Goal: Register for event/course

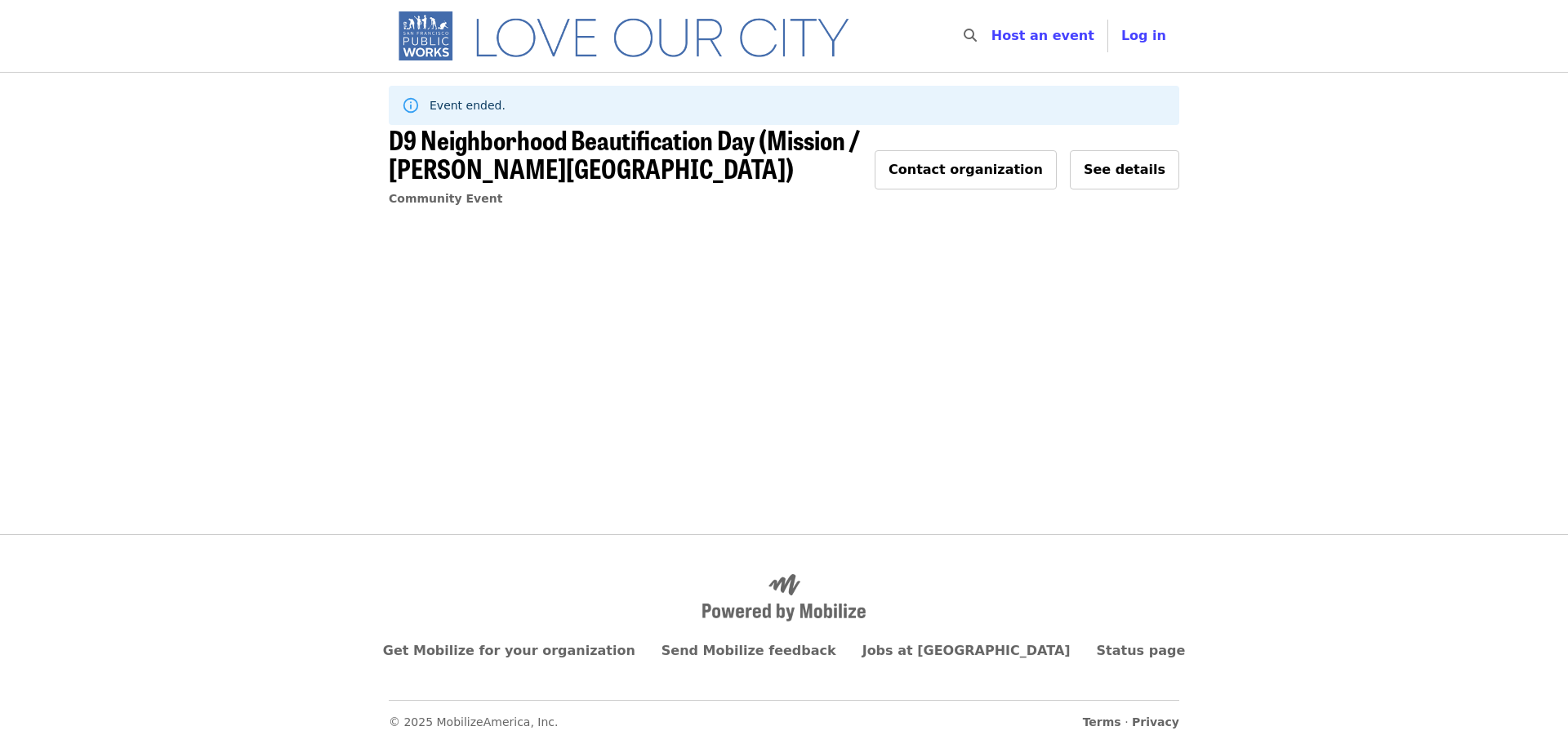
click at [647, 54] on img "Main navigation" at bounding box center [631, 36] width 485 height 52
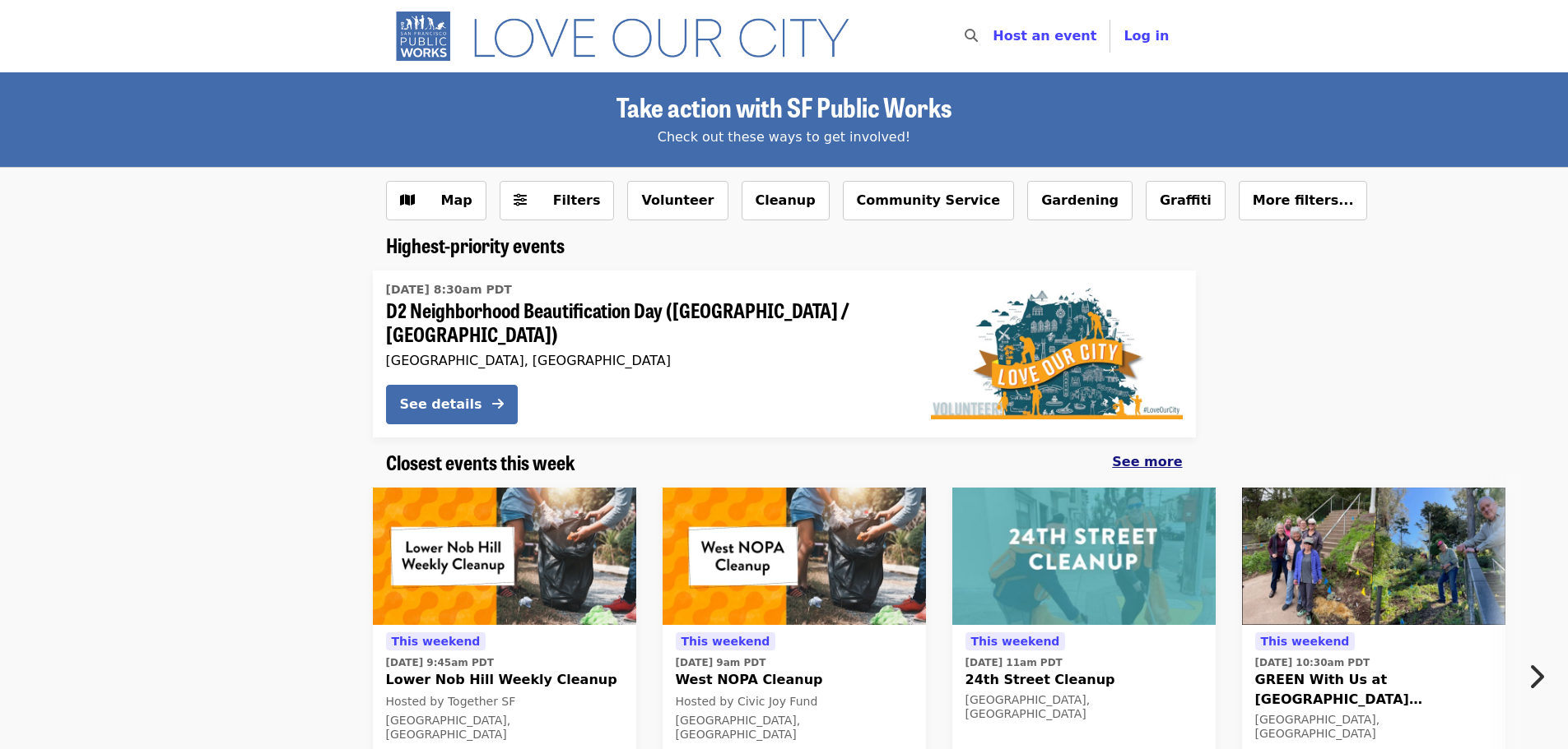
click at [1168, 455] on span "See more" at bounding box center [1146, 461] width 70 height 15
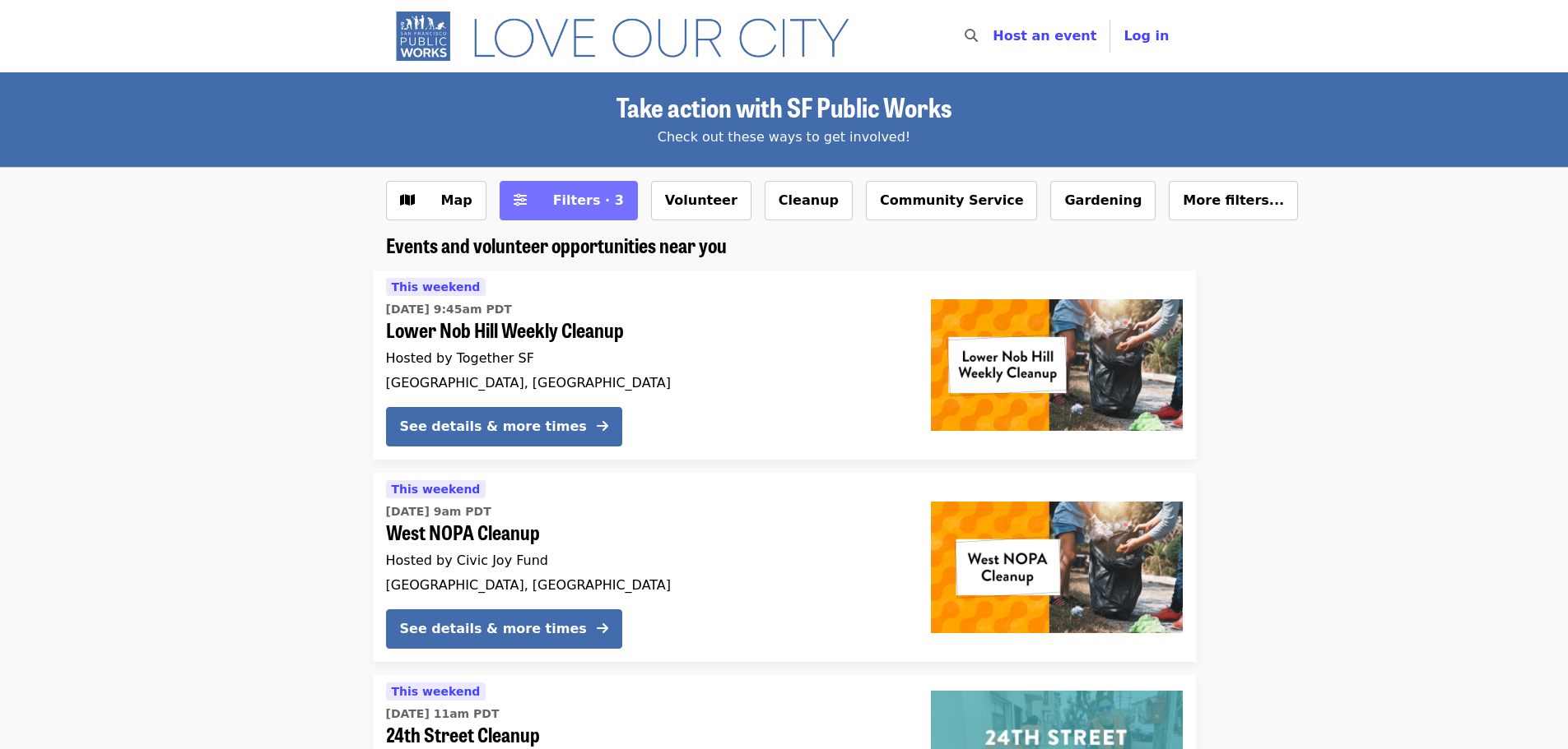
click at [608, 199] on button "Filters · 3" at bounding box center [568, 200] width 138 height 39
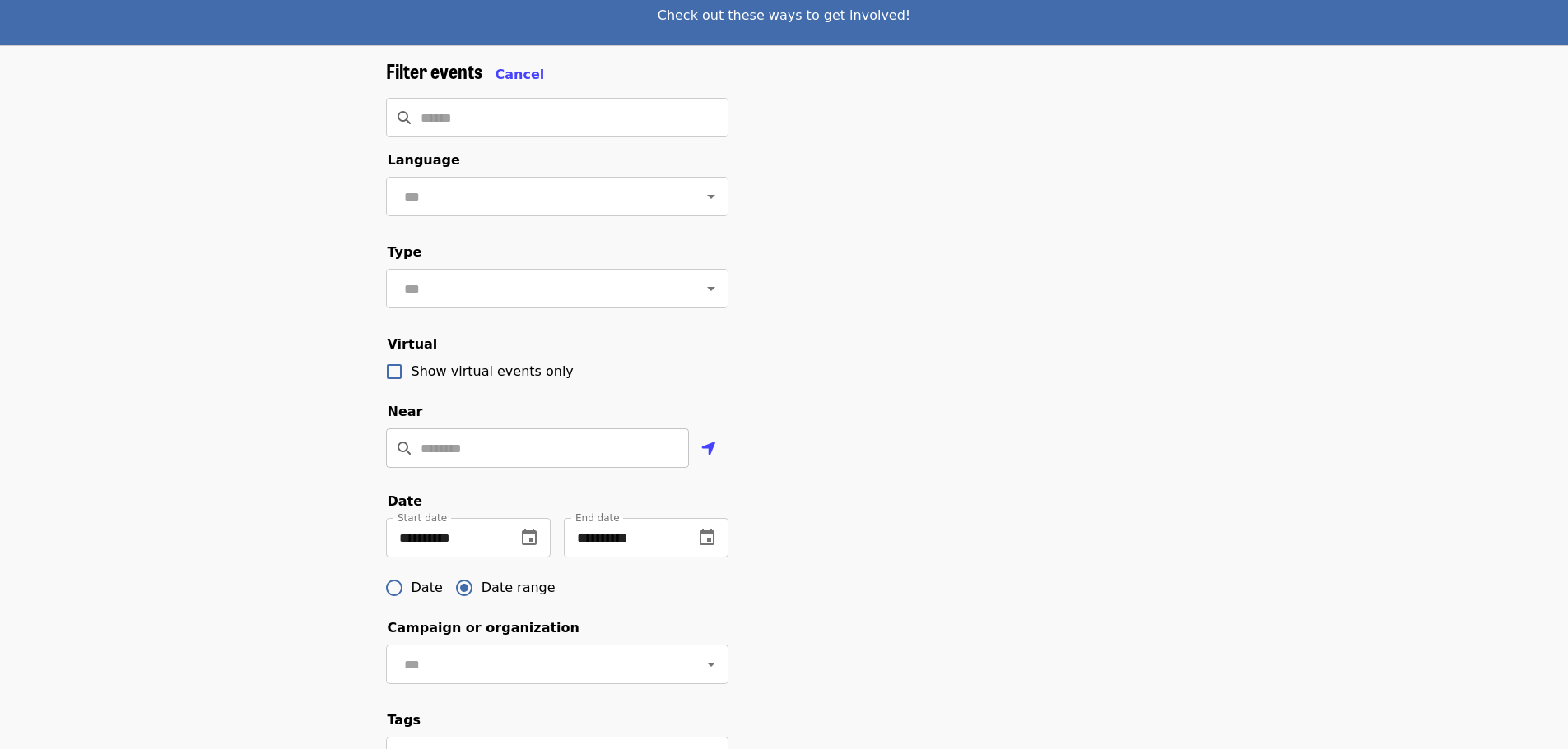
scroll to position [329, 0]
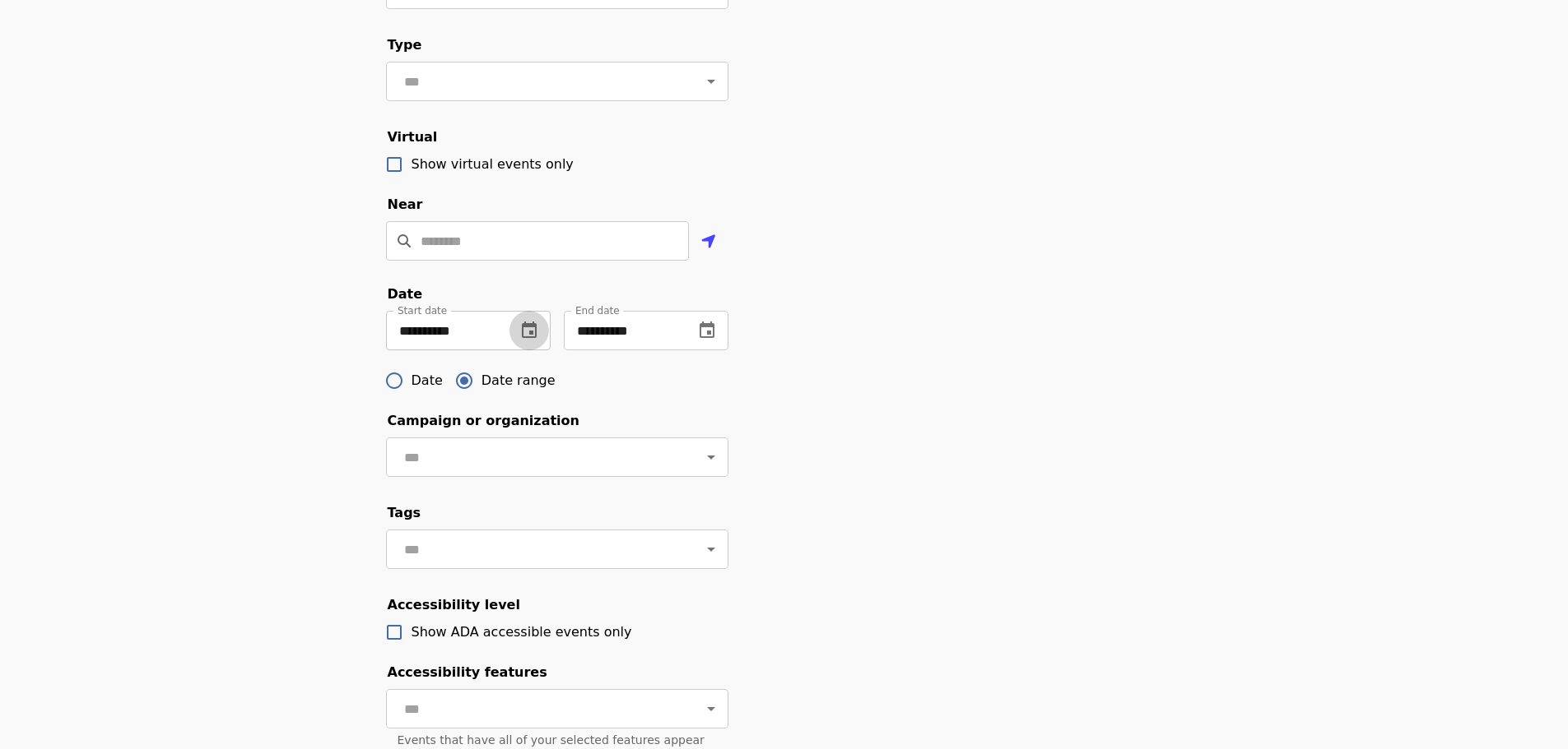
click at [538, 341] on icon "change date" at bounding box center [529, 331] width 20 height 20
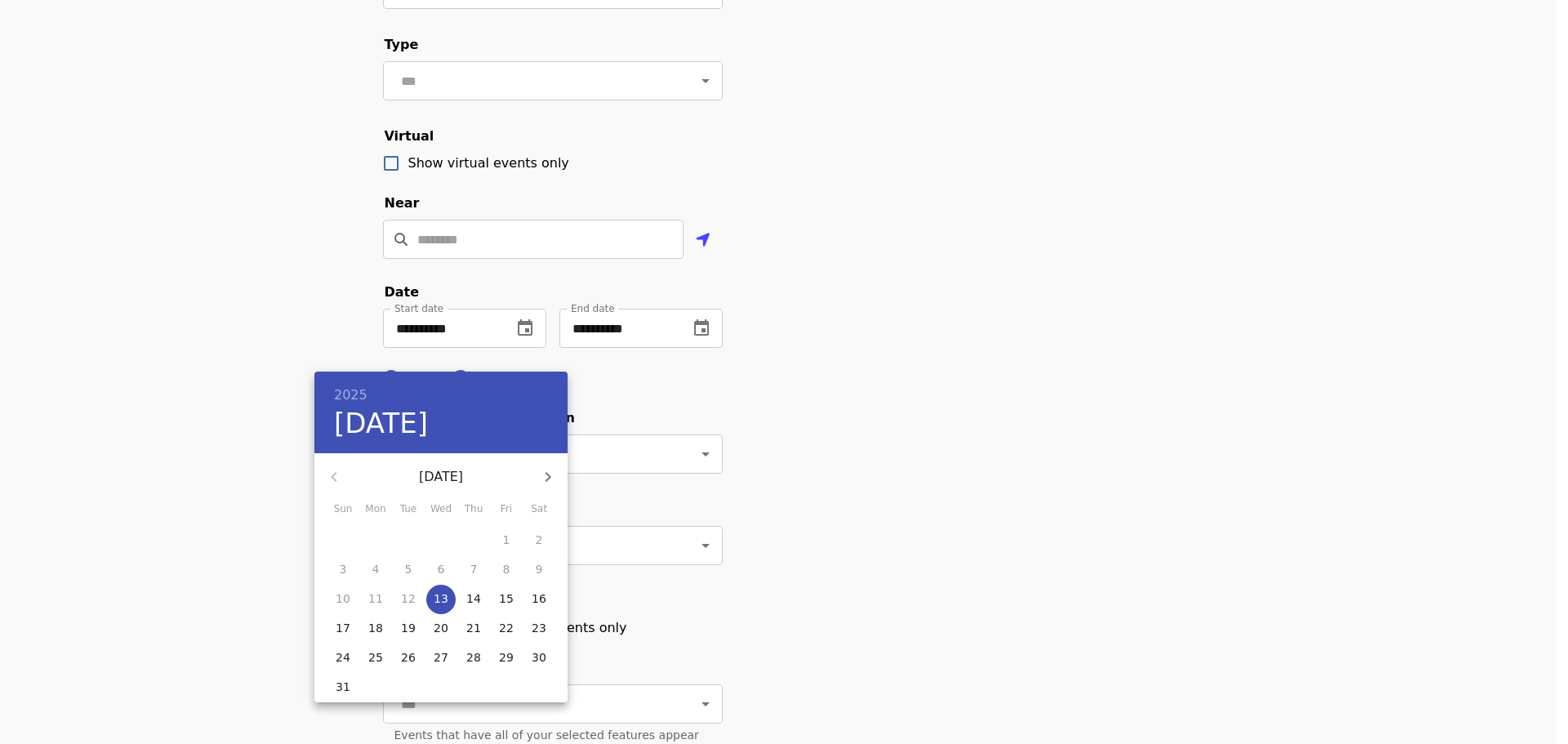
click at [337, 474] on div "August 2025" at bounding box center [441, 477] width 253 height 39
drag, startPoint x: 337, startPoint y: 474, endPoint x: 345, endPoint y: 476, distance: 8.2
click at [338, 475] on div "August 2025" at bounding box center [441, 477] width 253 height 39
click at [487, 225] on div at bounding box center [784, 372] width 1568 height 744
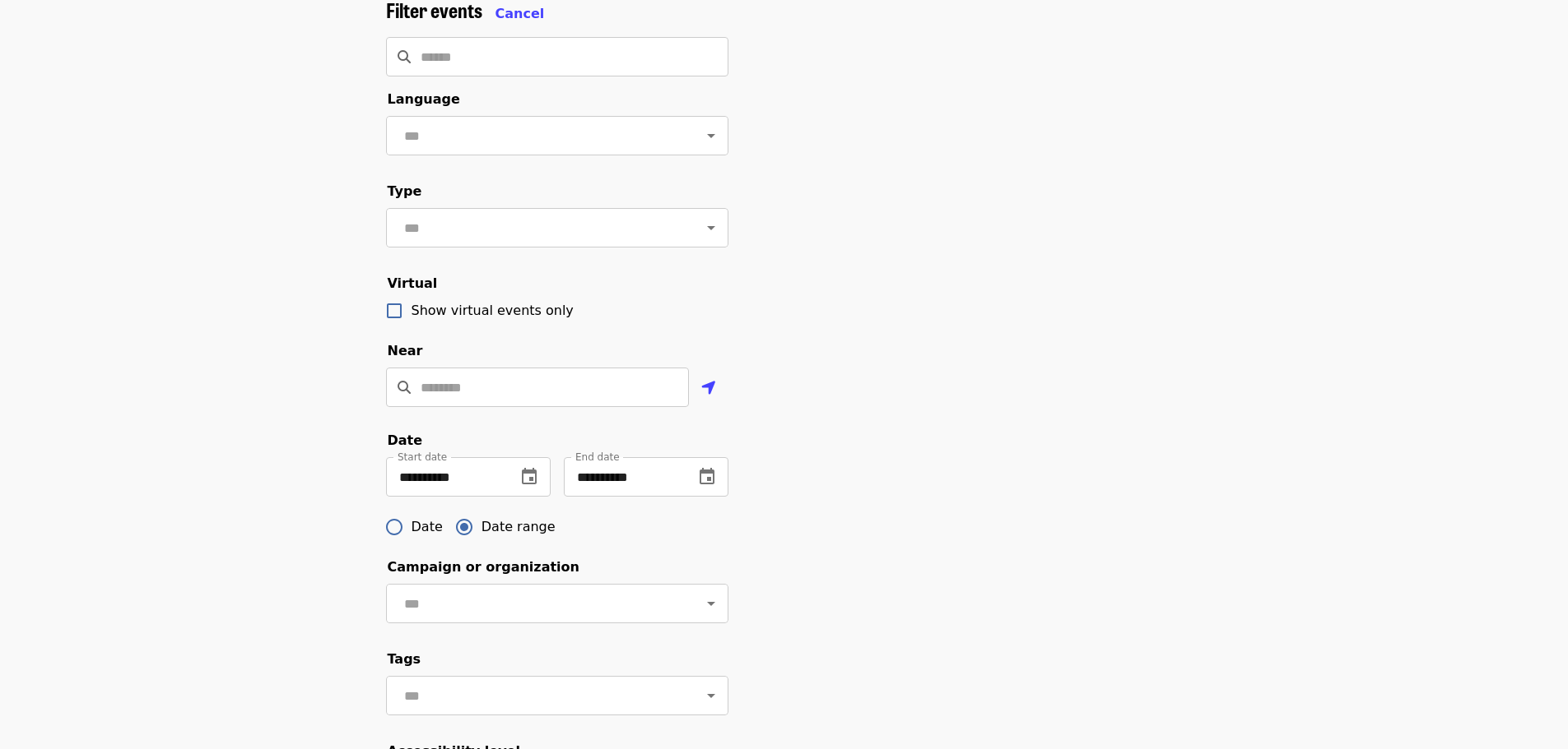
scroll to position [0, 0]
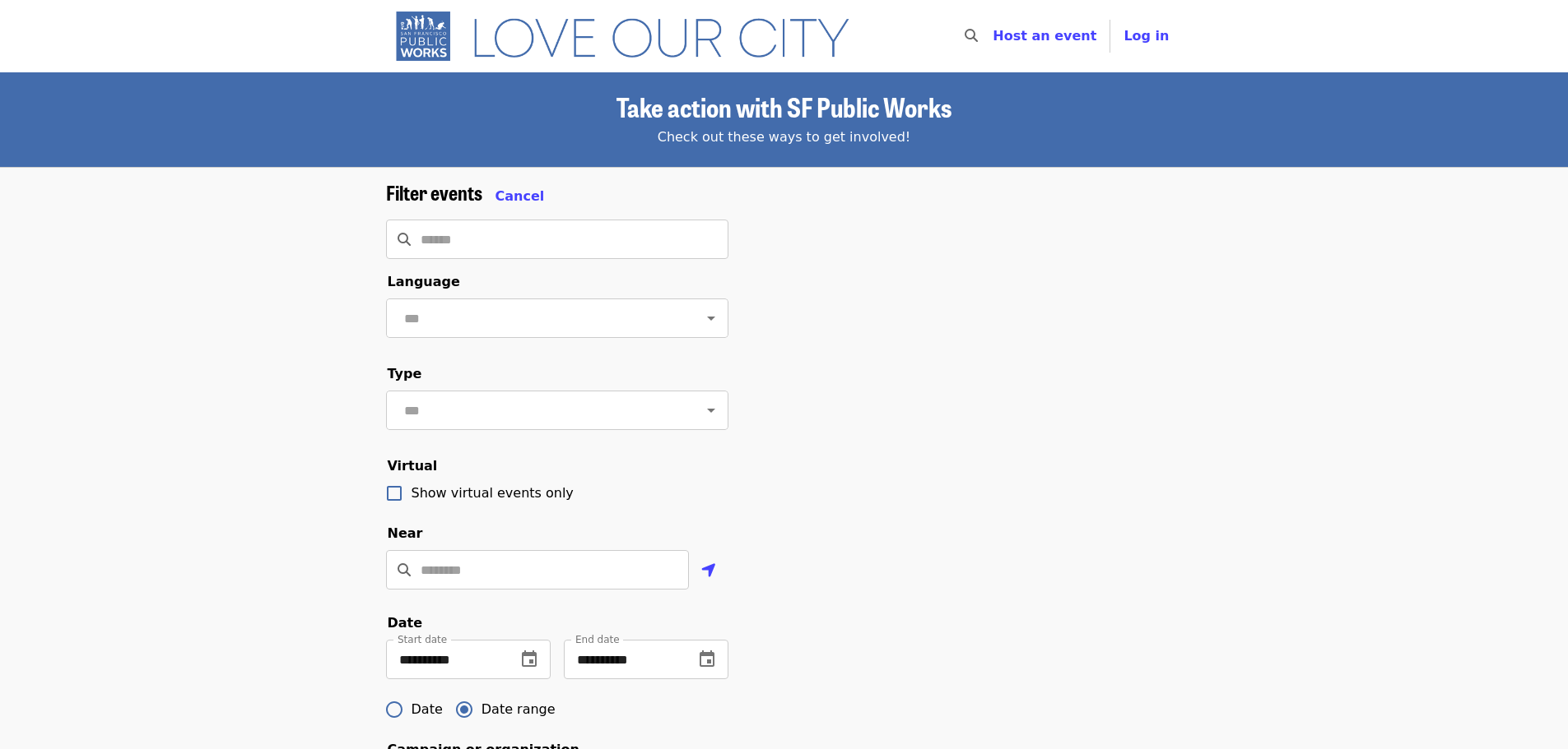
drag, startPoint x: 411, startPoint y: 39, endPoint x: 426, endPoint y: 44, distance: 15.8
click at [414, 39] on img "Main navigation" at bounding box center [629, 36] width 488 height 53
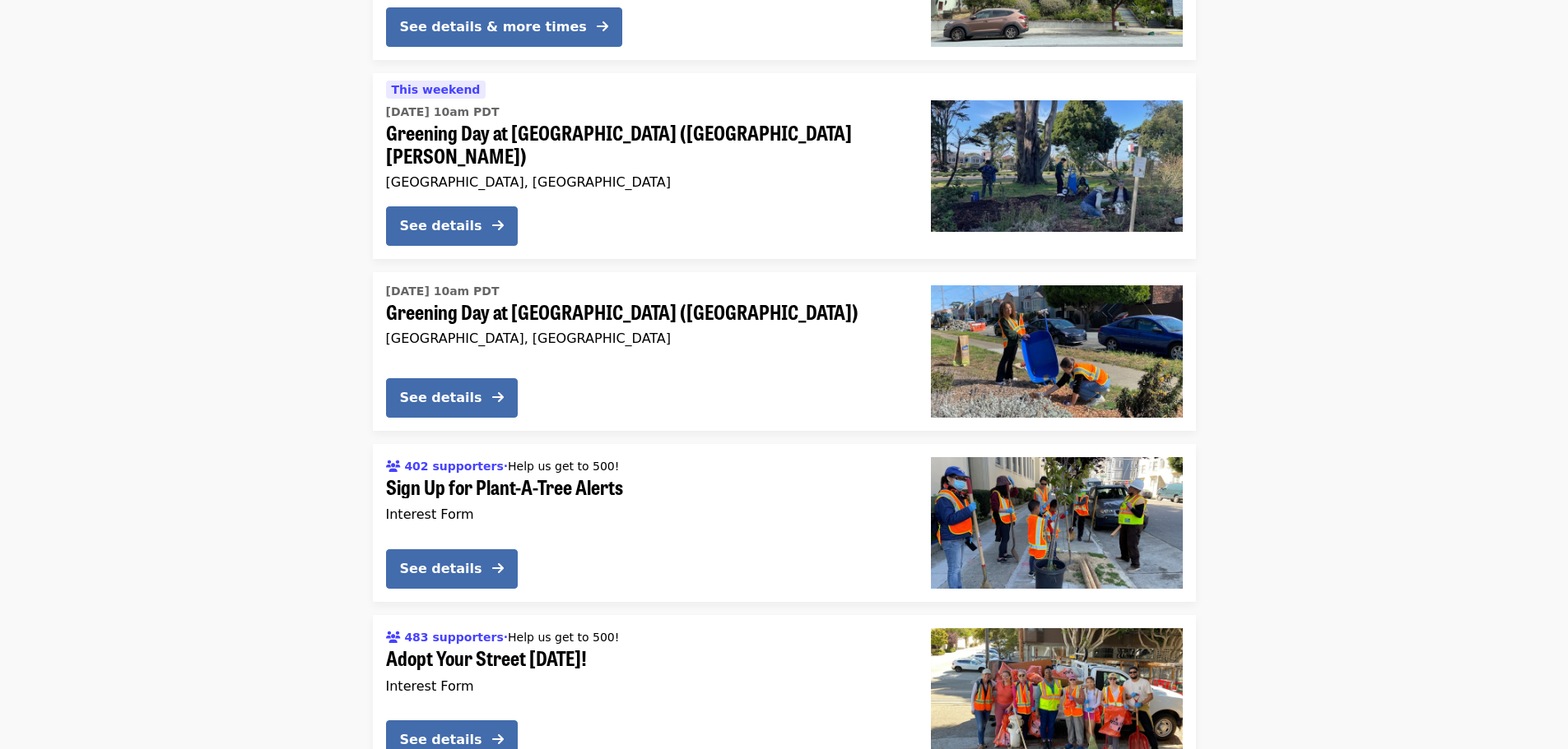
scroll to position [3700, 0]
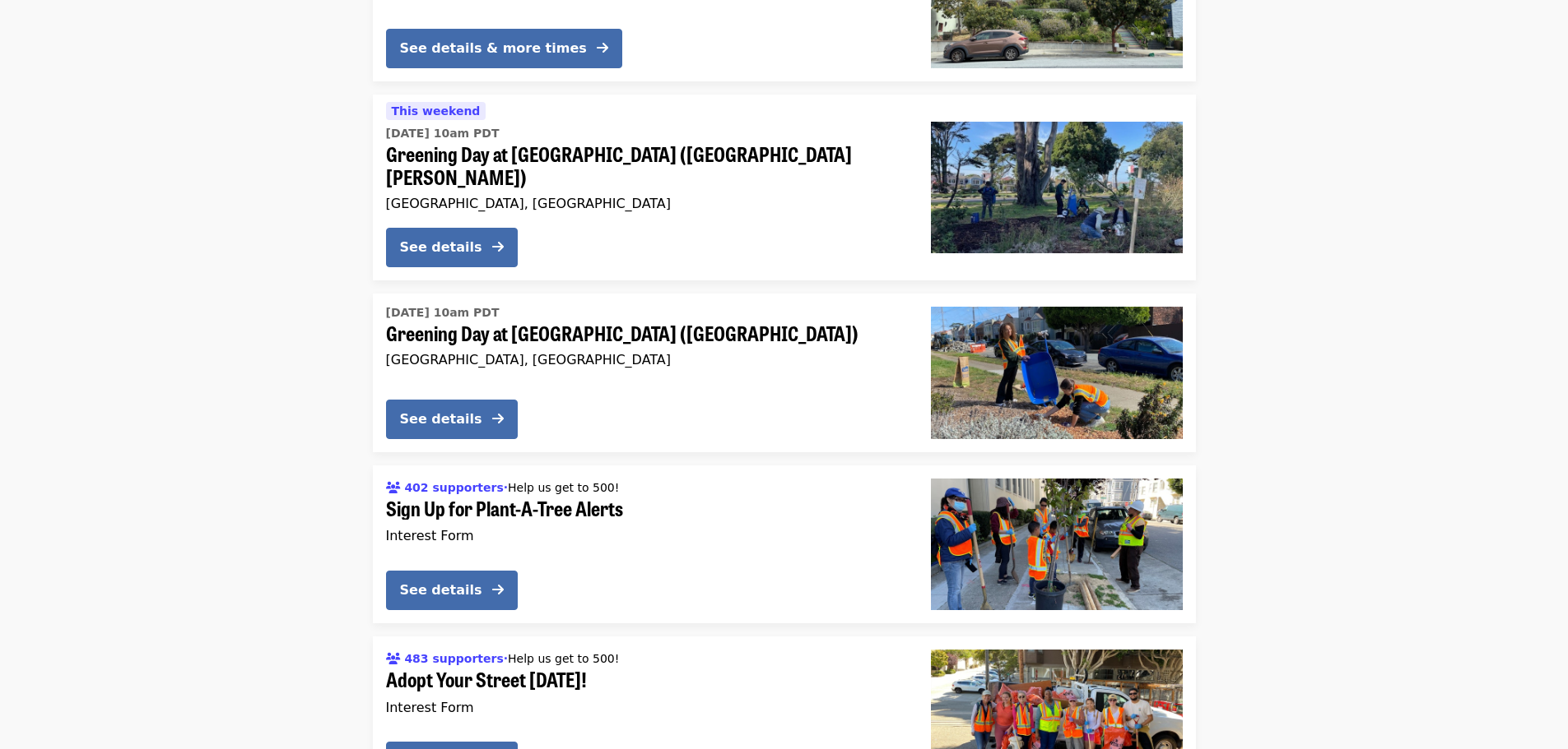
click at [567, 496] on span "Sign Up for Plant-A-Tree Alerts" at bounding box center [645, 508] width 518 height 24
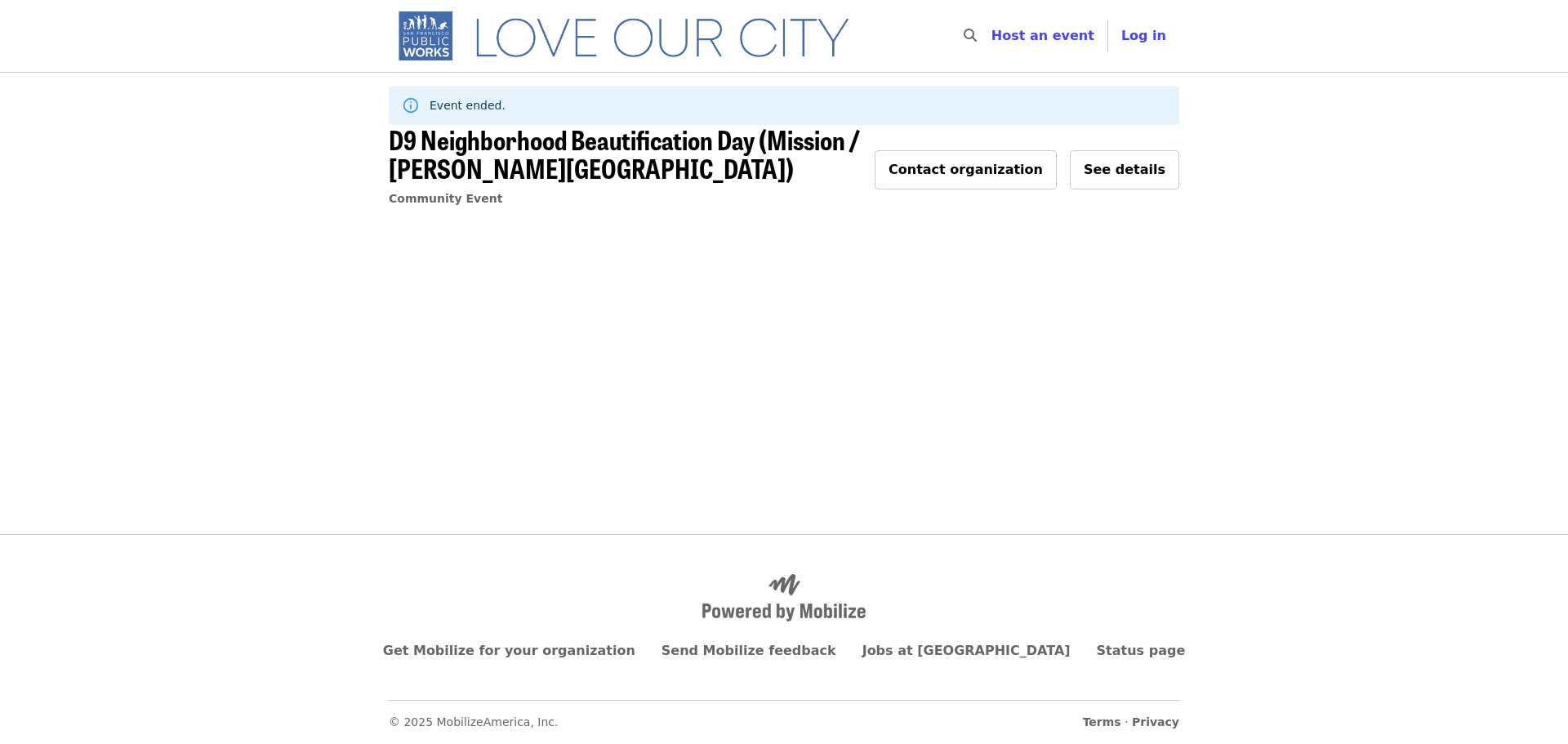
click at [526, 45] on img "Main navigation" at bounding box center [631, 36] width 485 height 52
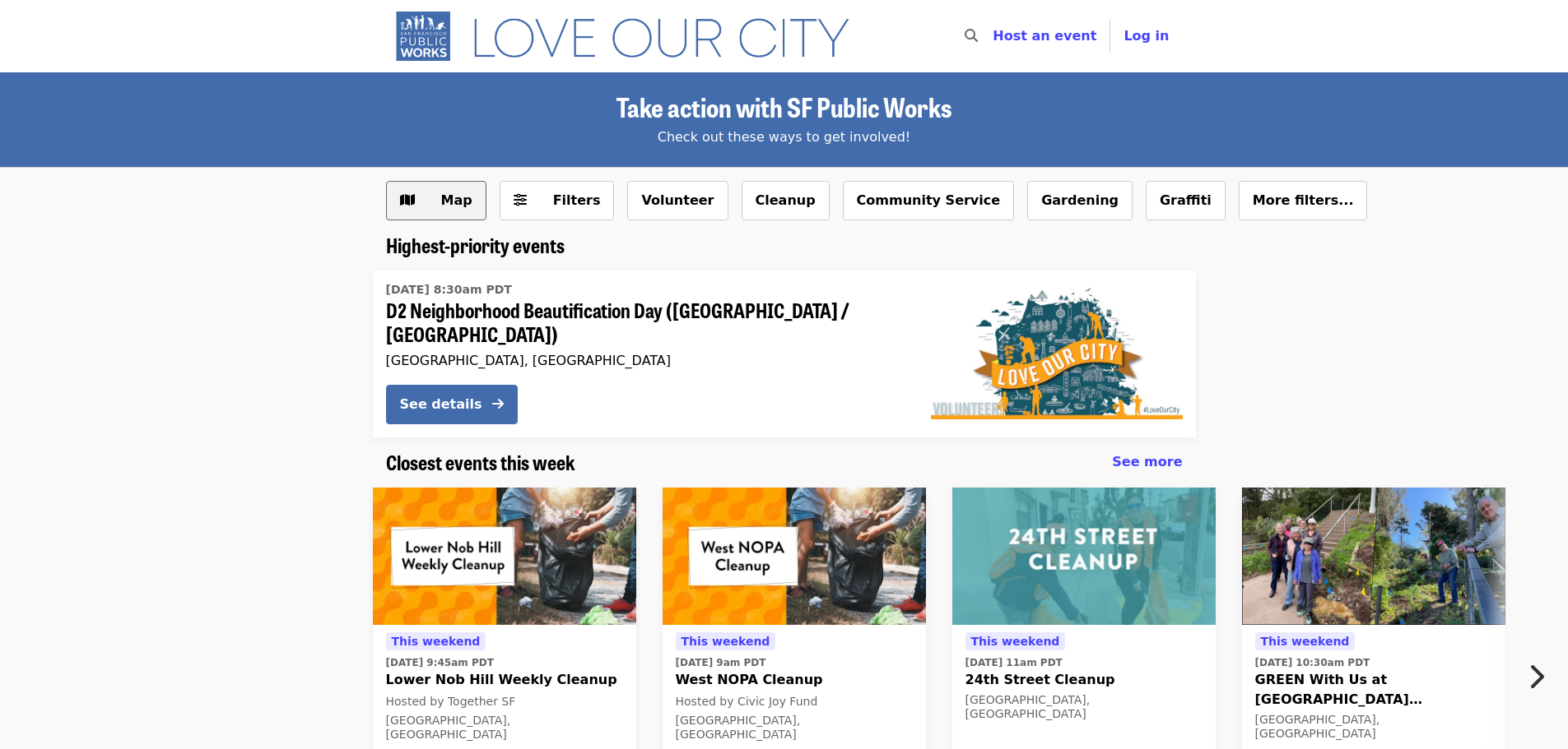
click at [422, 213] on button "Map" at bounding box center [436, 200] width 100 height 39
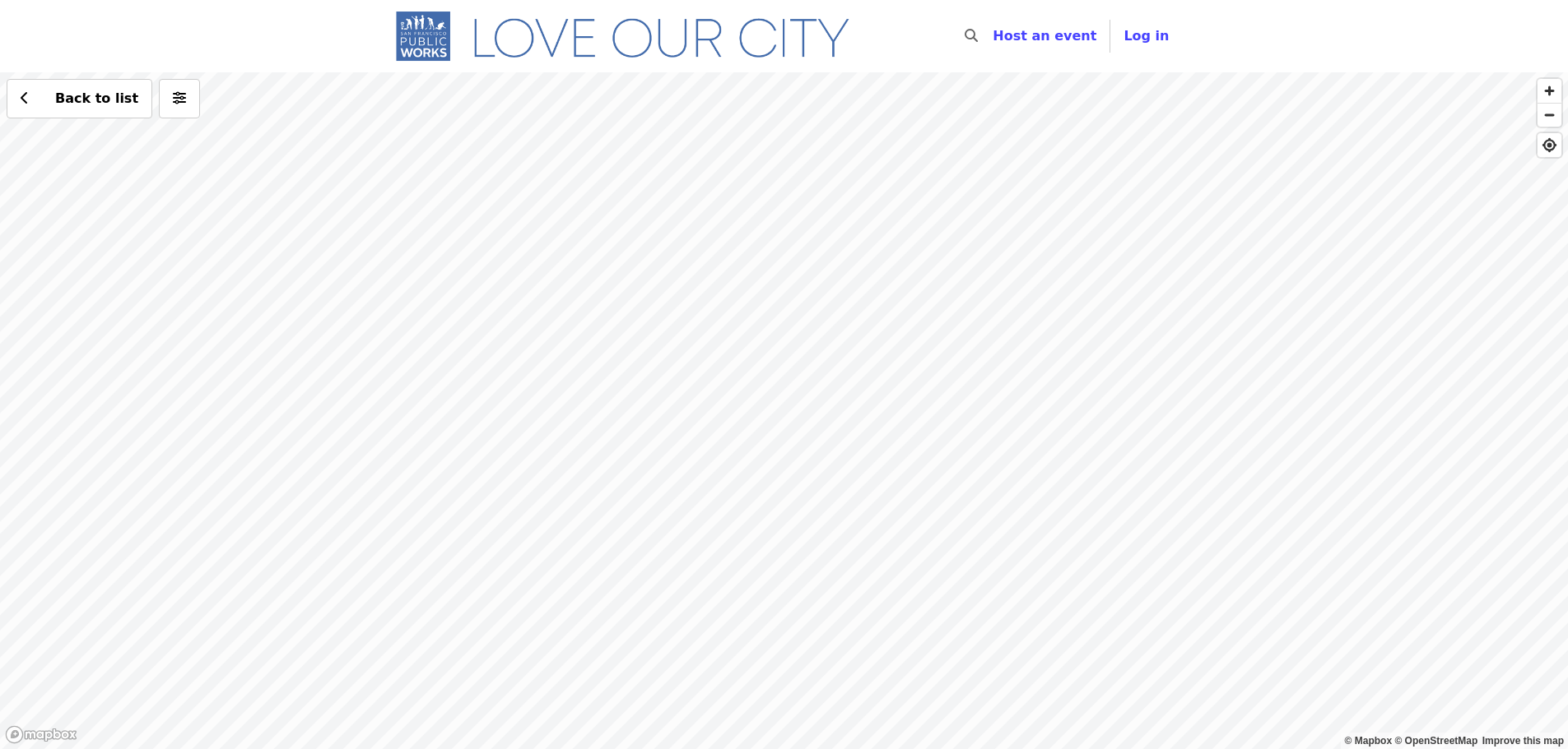
click at [1030, 294] on div "Back to list" at bounding box center [784, 411] width 1568 height 677
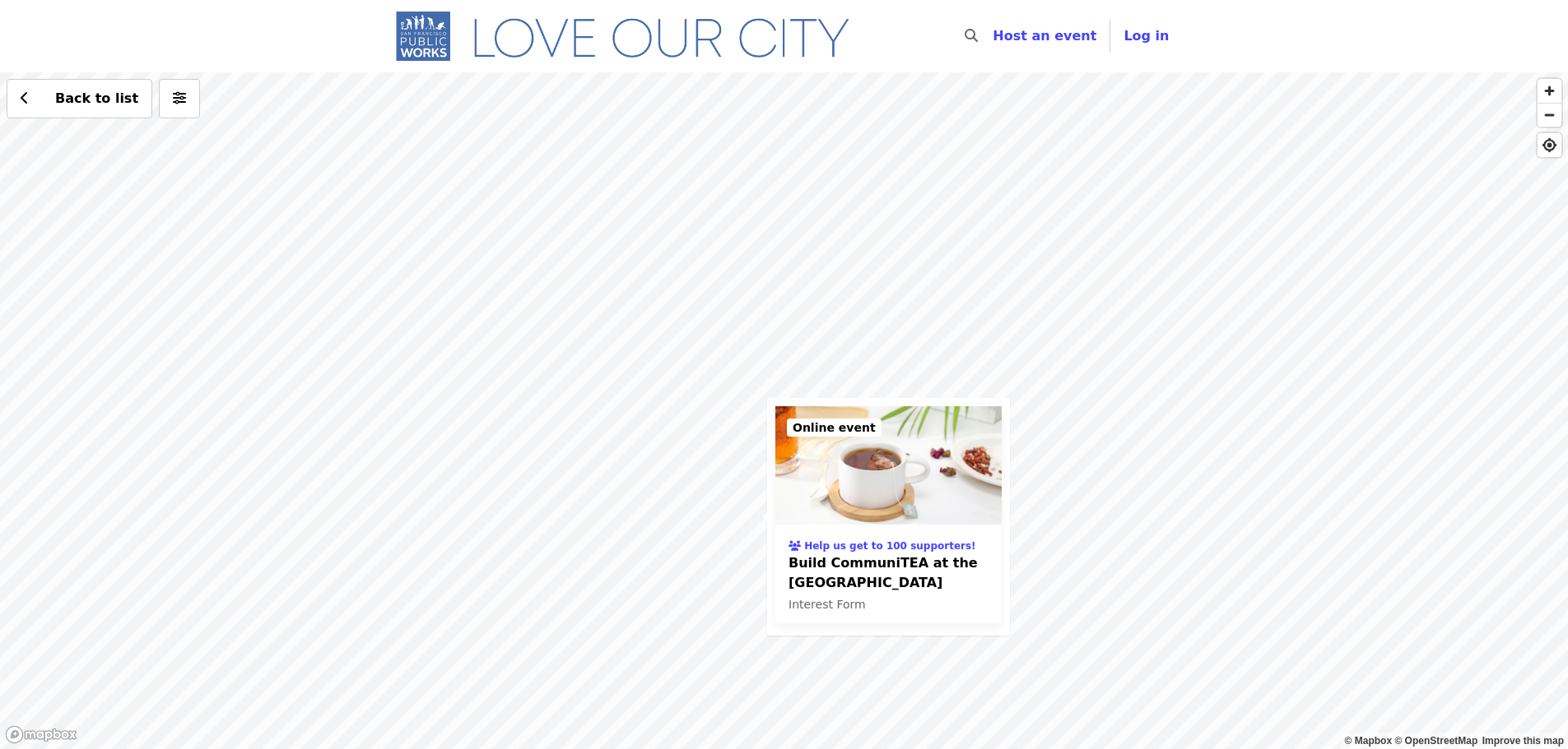
drag, startPoint x: 704, startPoint y: 253, endPoint x: 926, endPoint y: 492, distance: 326.2
click at [933, 496] on div "Help us get to 100 supporters! Build CommuniTEA at the Street Tree Nursery Inte…" at bounding box center [784, 411] width 1568 height 677
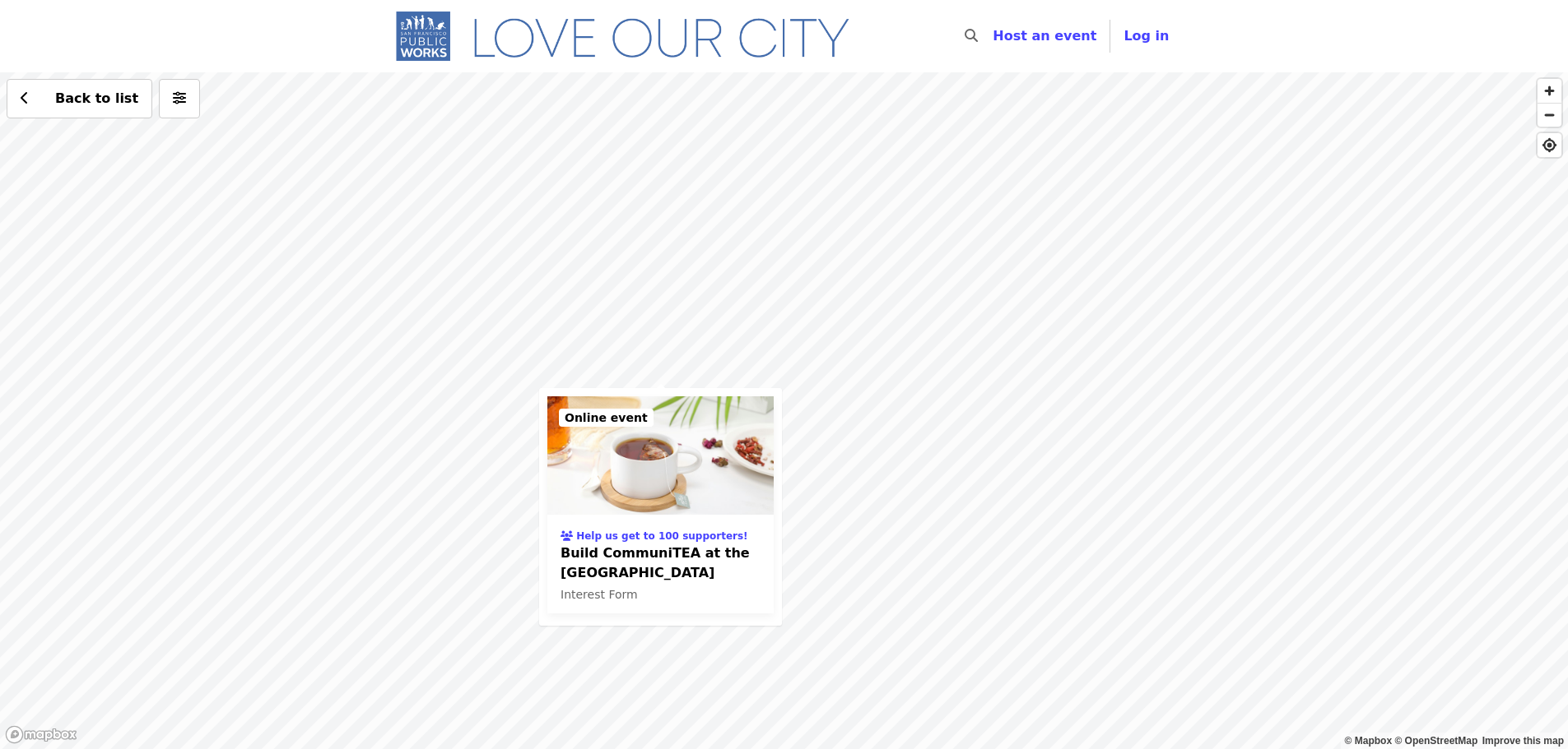
drag, startPoint x: 626, startPoint y: 306, endPoint x: 690, endPoint y: 322, distance: 66.0
click at [689, 315] on div "Help us get to 100 supporters! Build CommuniTEA at the Street Tree Nursery Inte…" at bounding box center [784, 411] width 1568 height 677
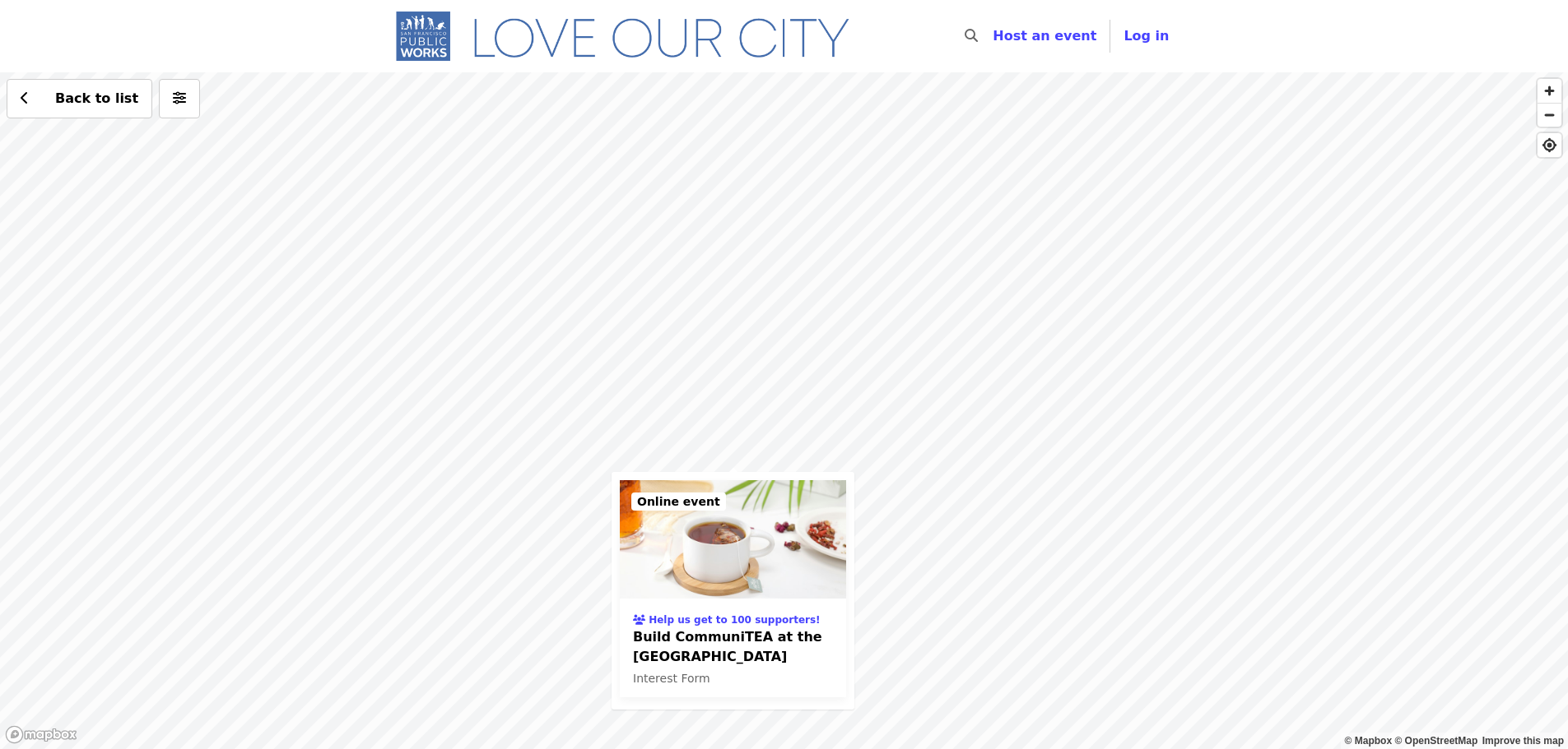
click at [720, 639] on span "Build CommuniTEA at the [GEOGRAPHIC_DATA]" at bounding box center [733, 646] width 200 height 39
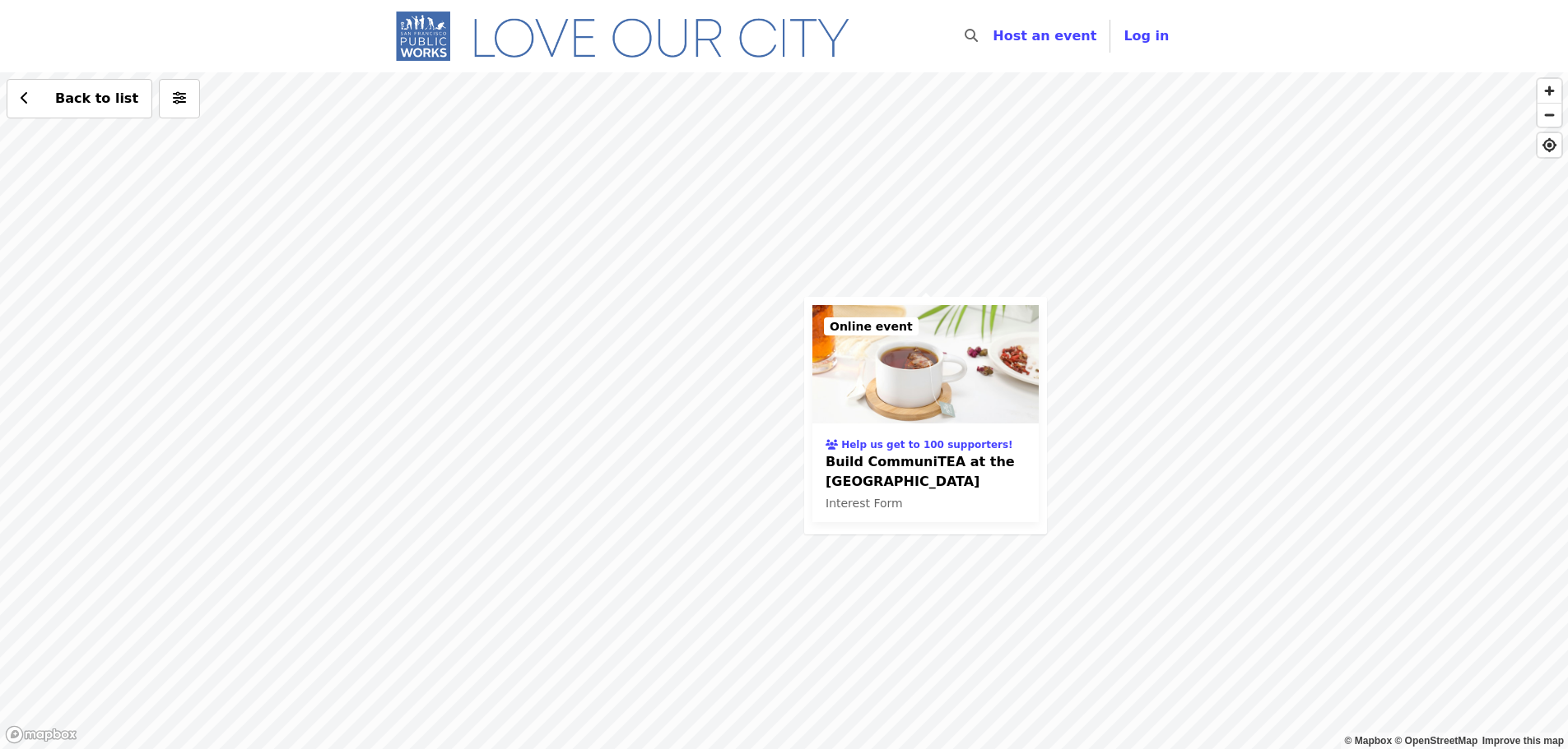
drag, startPoint x: 877, startPoint y: 330, endPoint x: 998, endPoint y: 220, distance: 163.5
click at [983, 226] on div "Help us get to 100 supporters! Build CommuniTEA at the Street Tree Nursery Inte…" at bounding box center [784, 411] width 1568 height 677
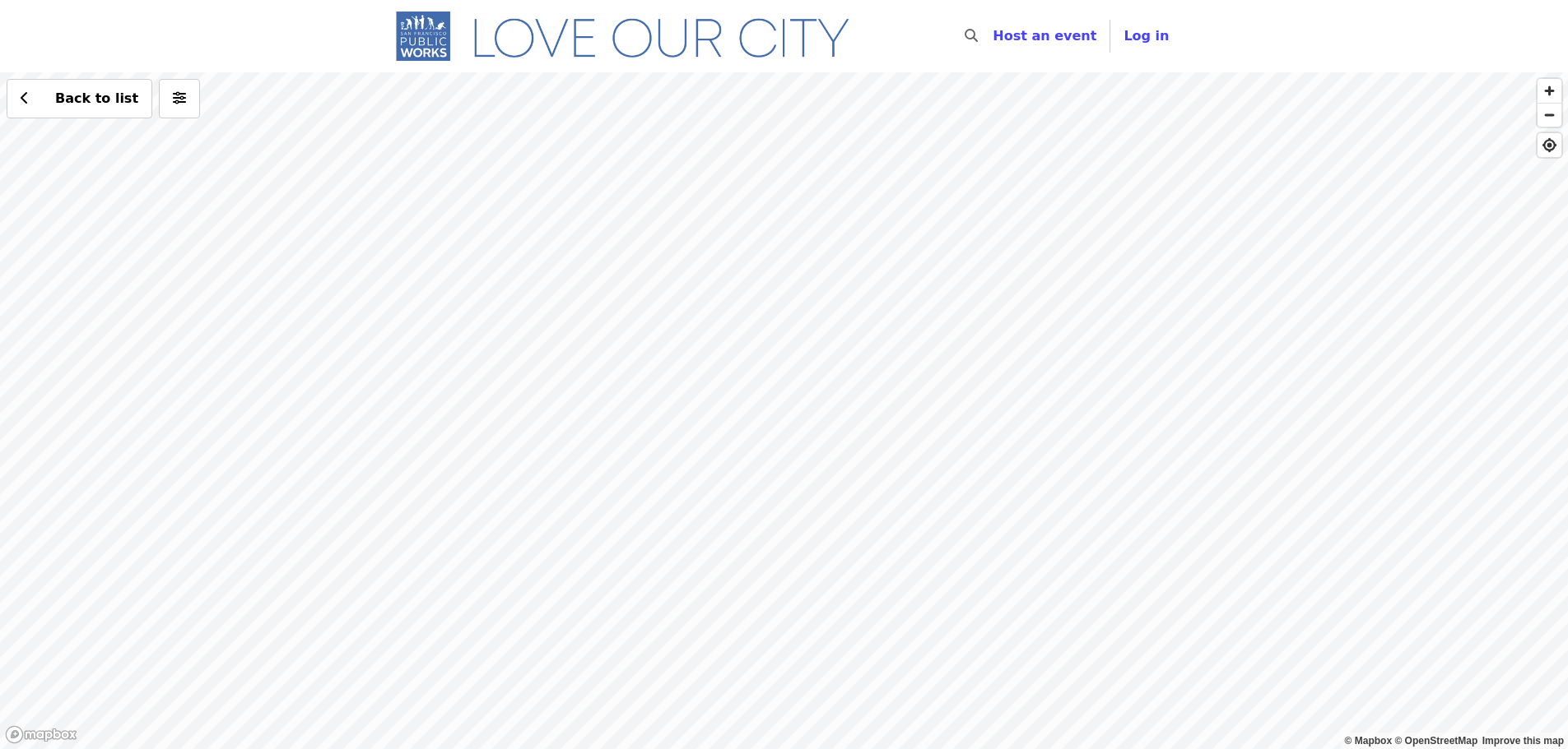
drag, startPoint x: 978, startPoint y: 263, endPoint x: 1042, endPoint y: 212, distance: 81.8
click at [1042, 212] on div "Back to list" at bounding box center [784, 411] width 1568 height 677
drag, startPoint x: 970, startPoint y: 369, endPoint x: 1012, endPoint y: 313, distance: 70.0
click at [1012, 313] on div "Back to list" at bounding box center [784, 411] width 1568 height 677
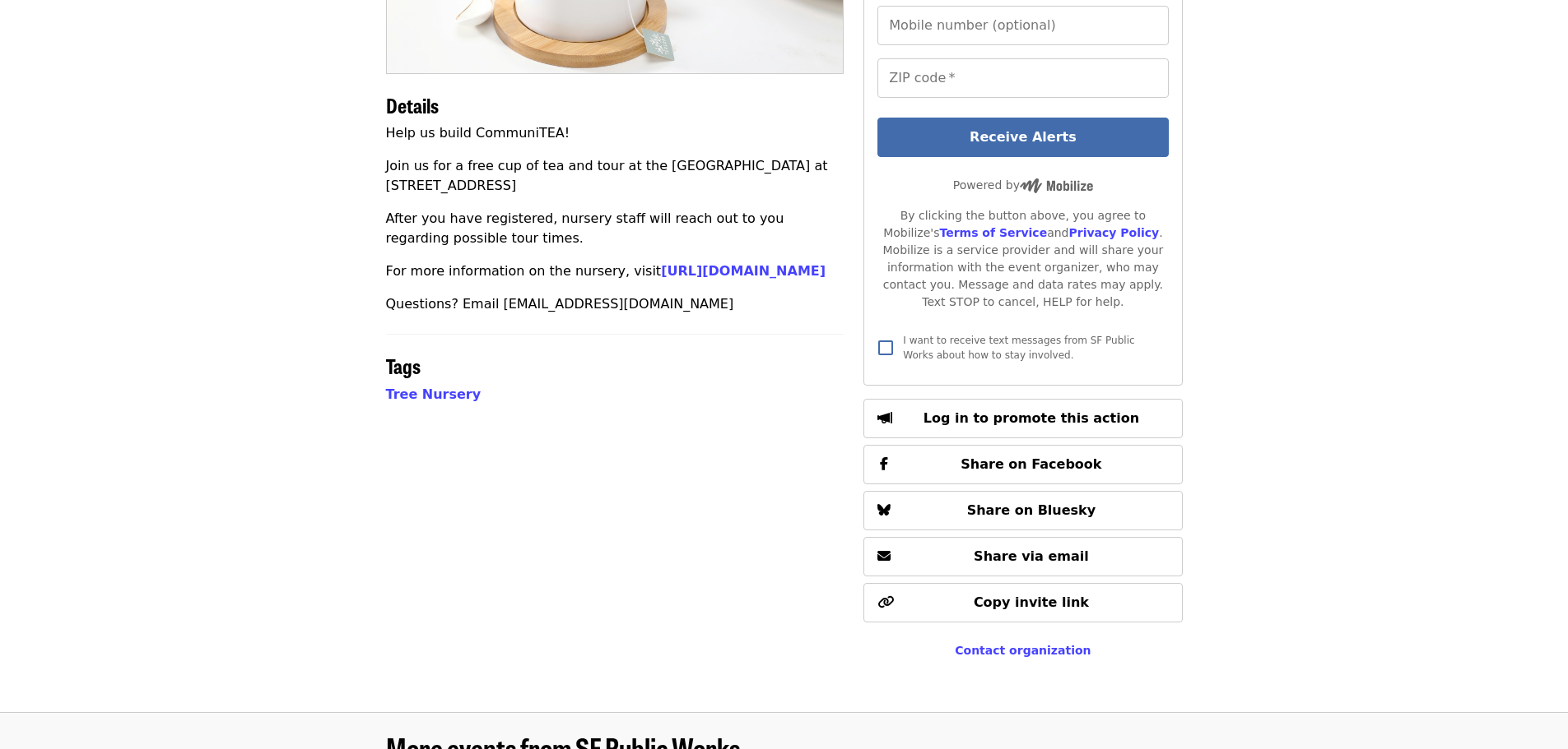
scroll to position [329, 0]
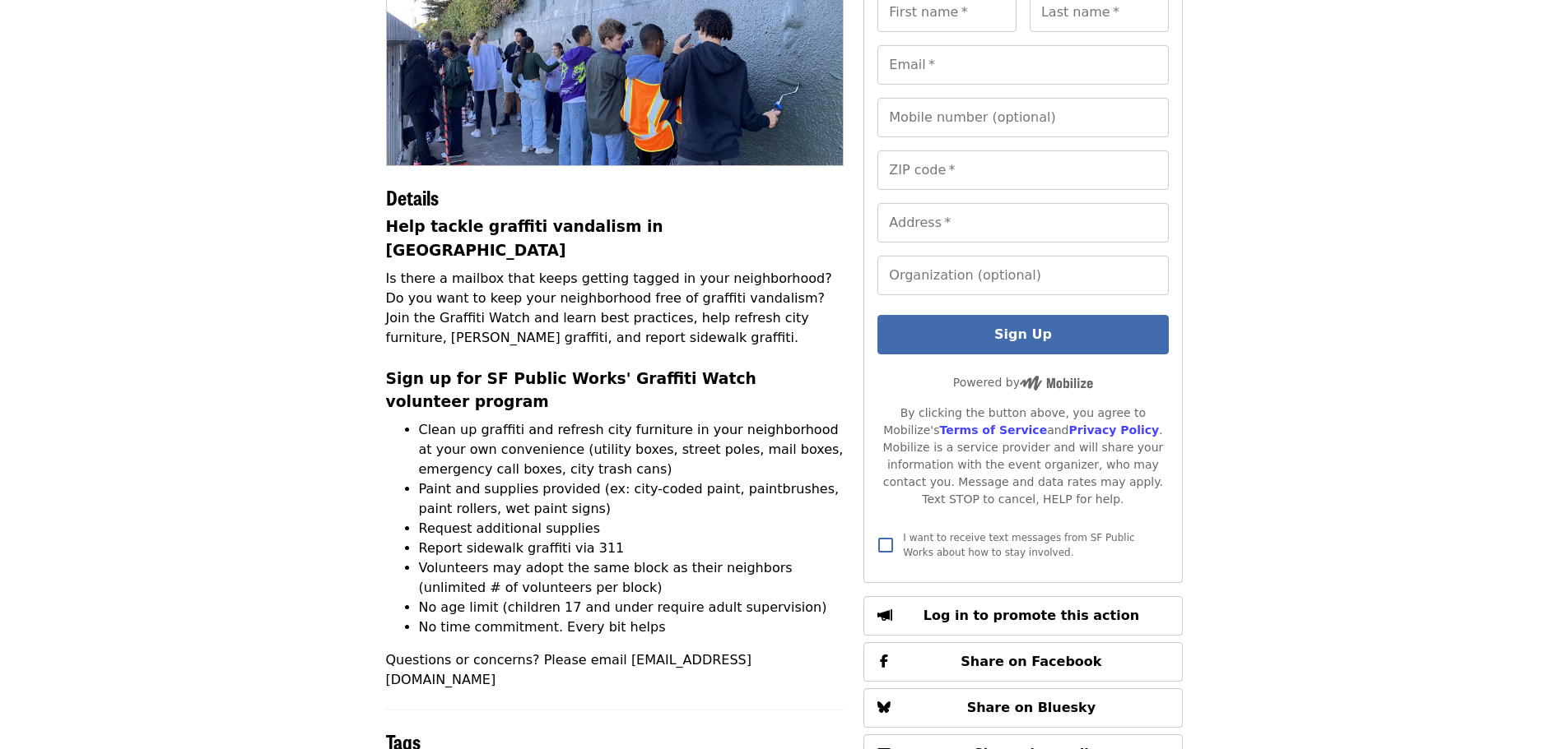
scroll to position [329, 0]
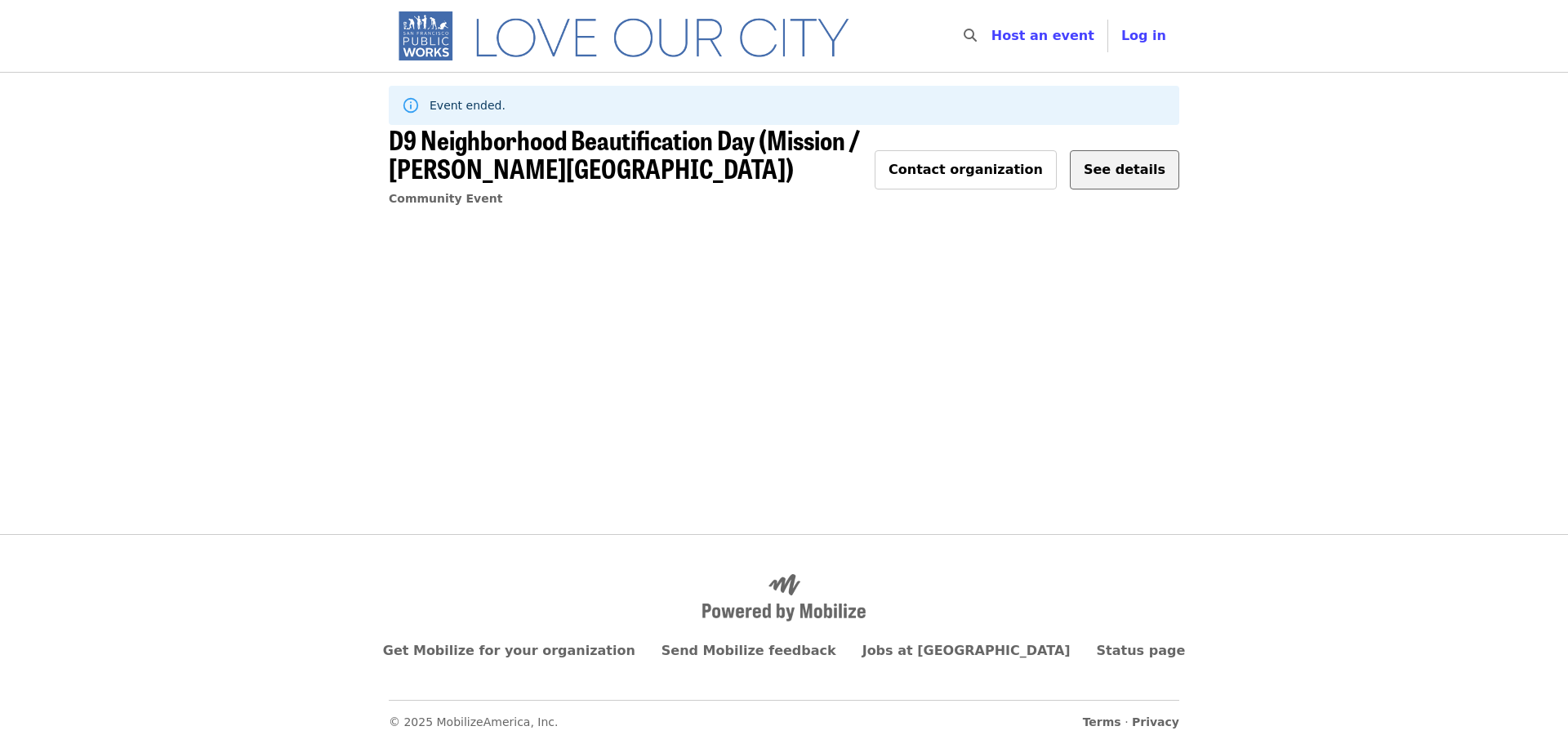
click at [1135, 177] on span "See details" at bounding box center [1125, 169] width 81 height 15
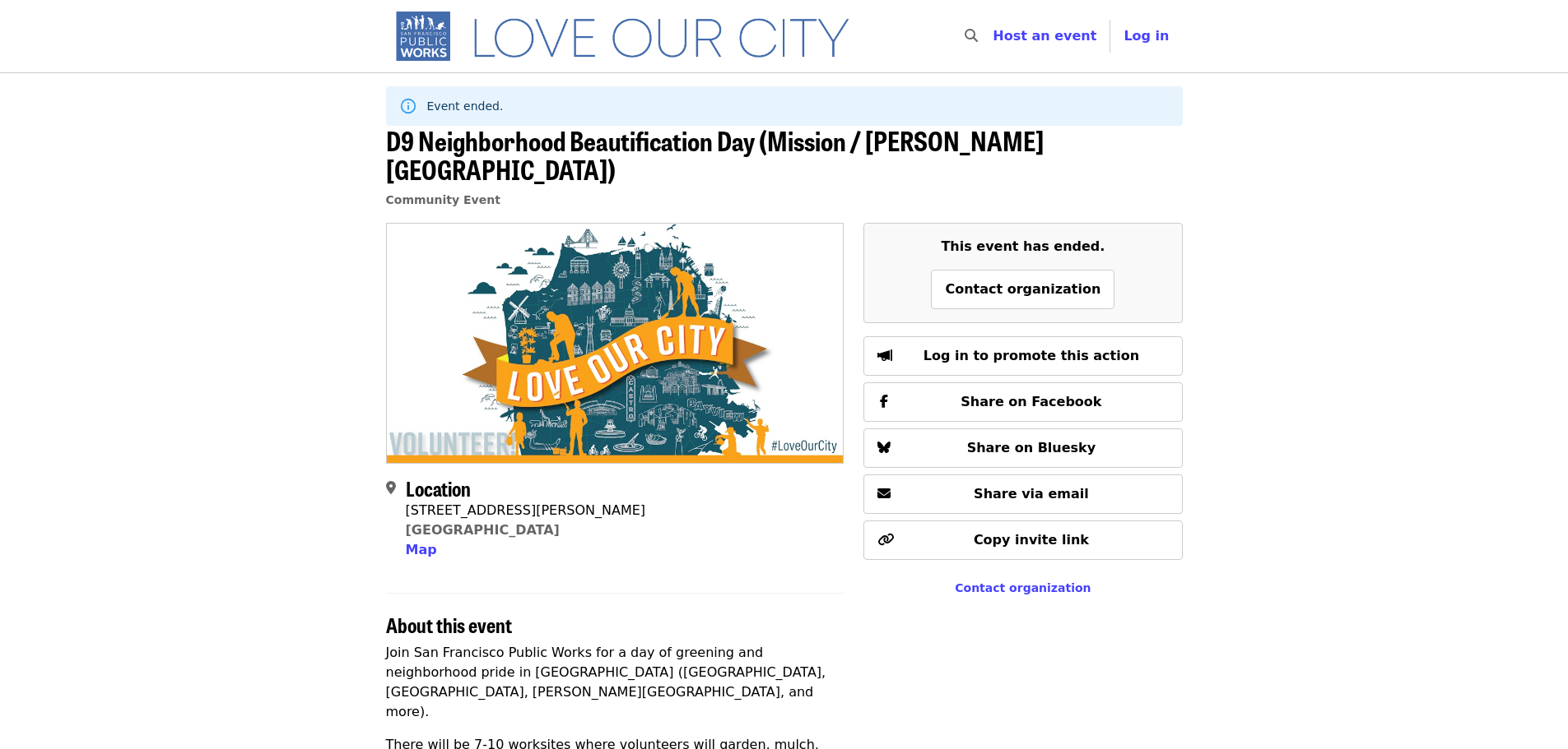
click at [683, 270] on img at bounding box center [615, 343] width 457 height 238
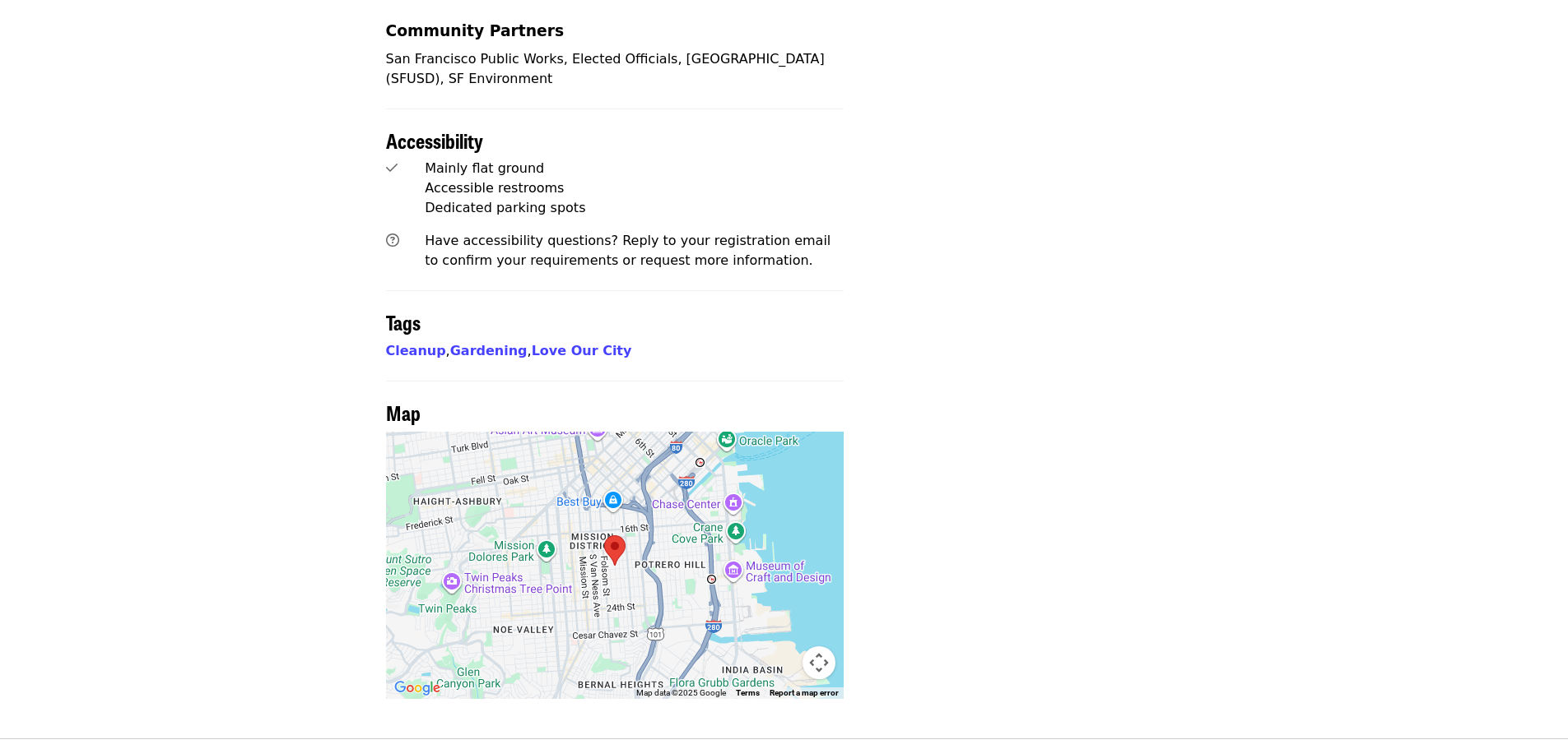
scroll to position [852, 0]
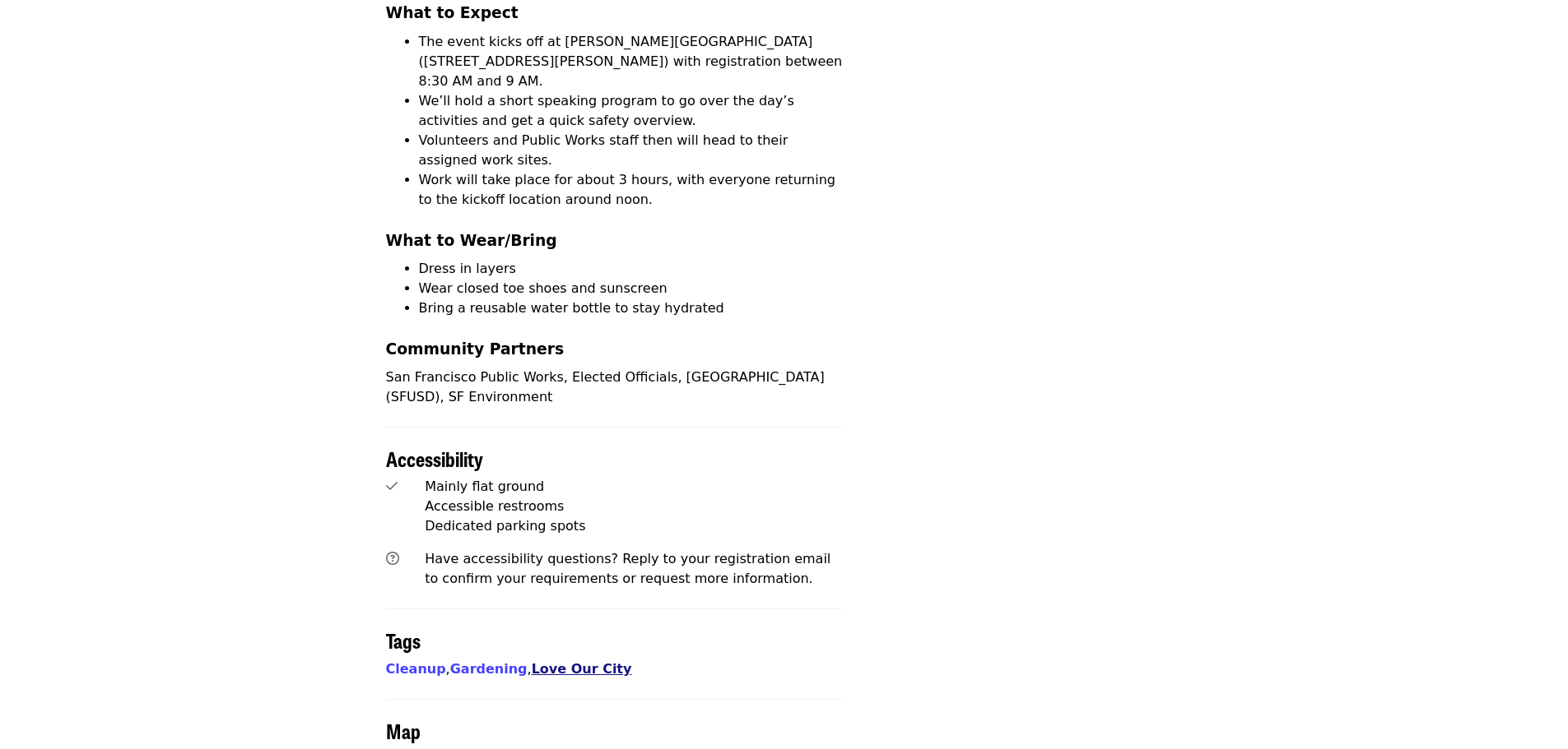
click at [565, 661] on link "Love Our City" at bounding box center [581, 668] width 100 height 15
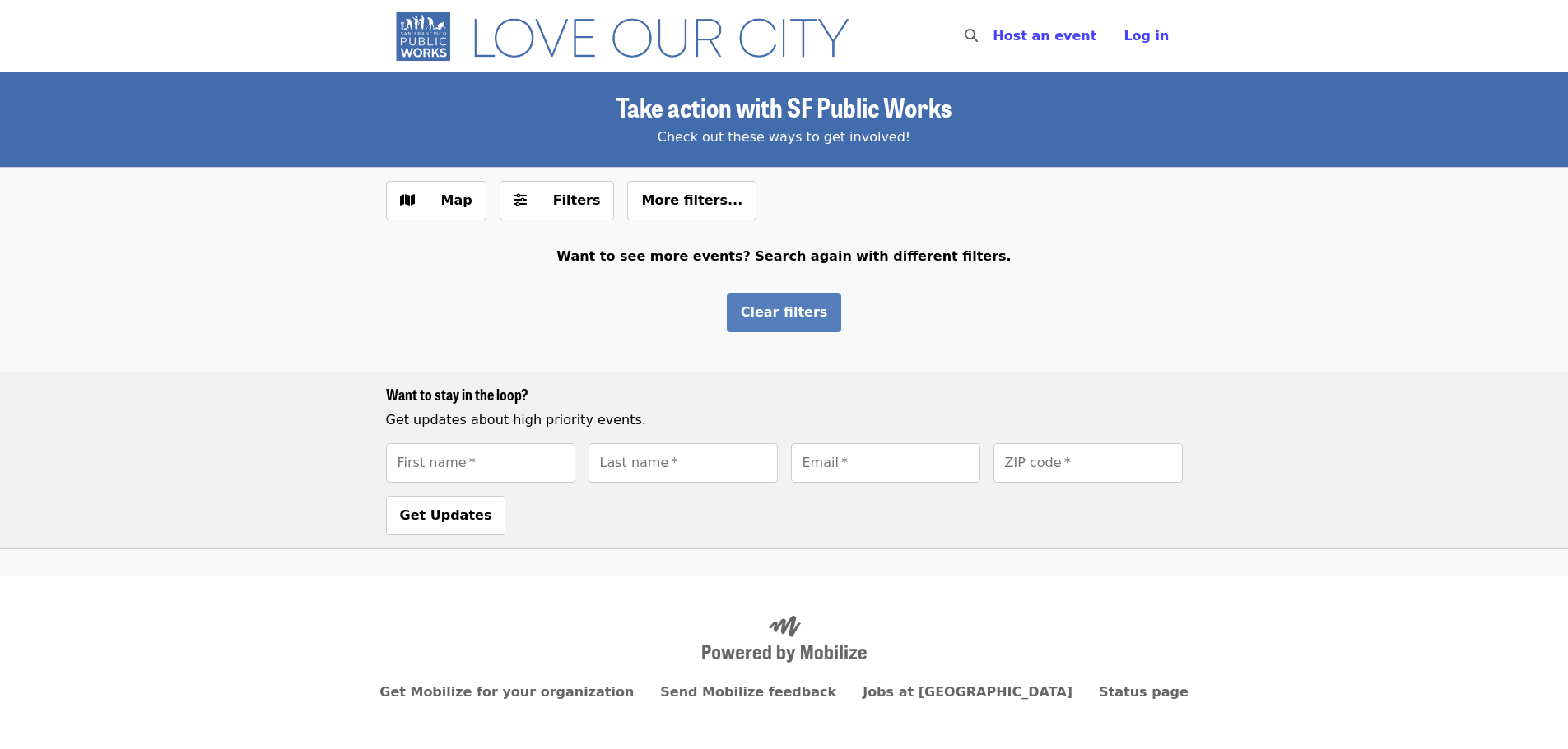
click at [786, 315] on span "Clear filters" at bounding box center [784, 312] width 87 height 15
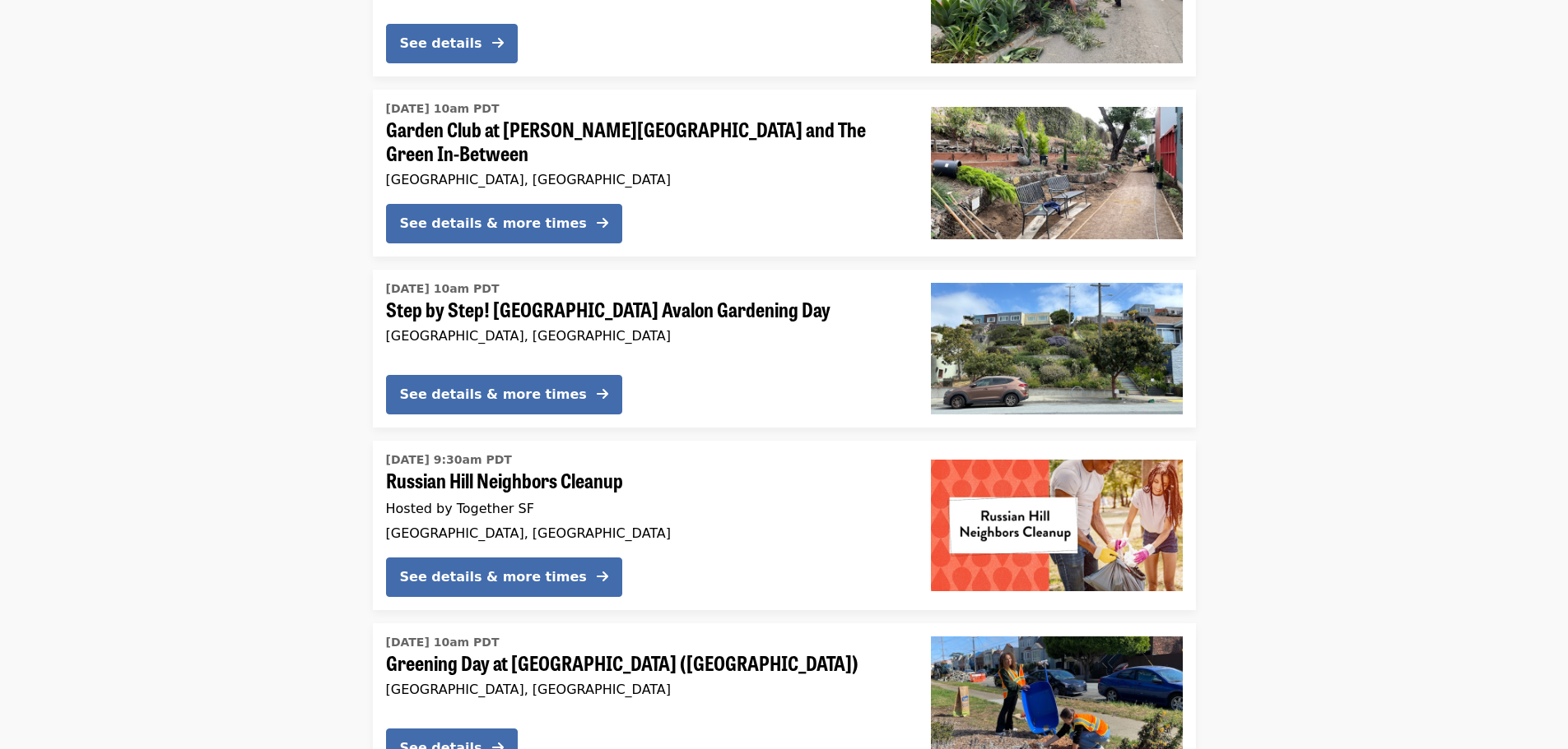
scroll to position [2775, 0]
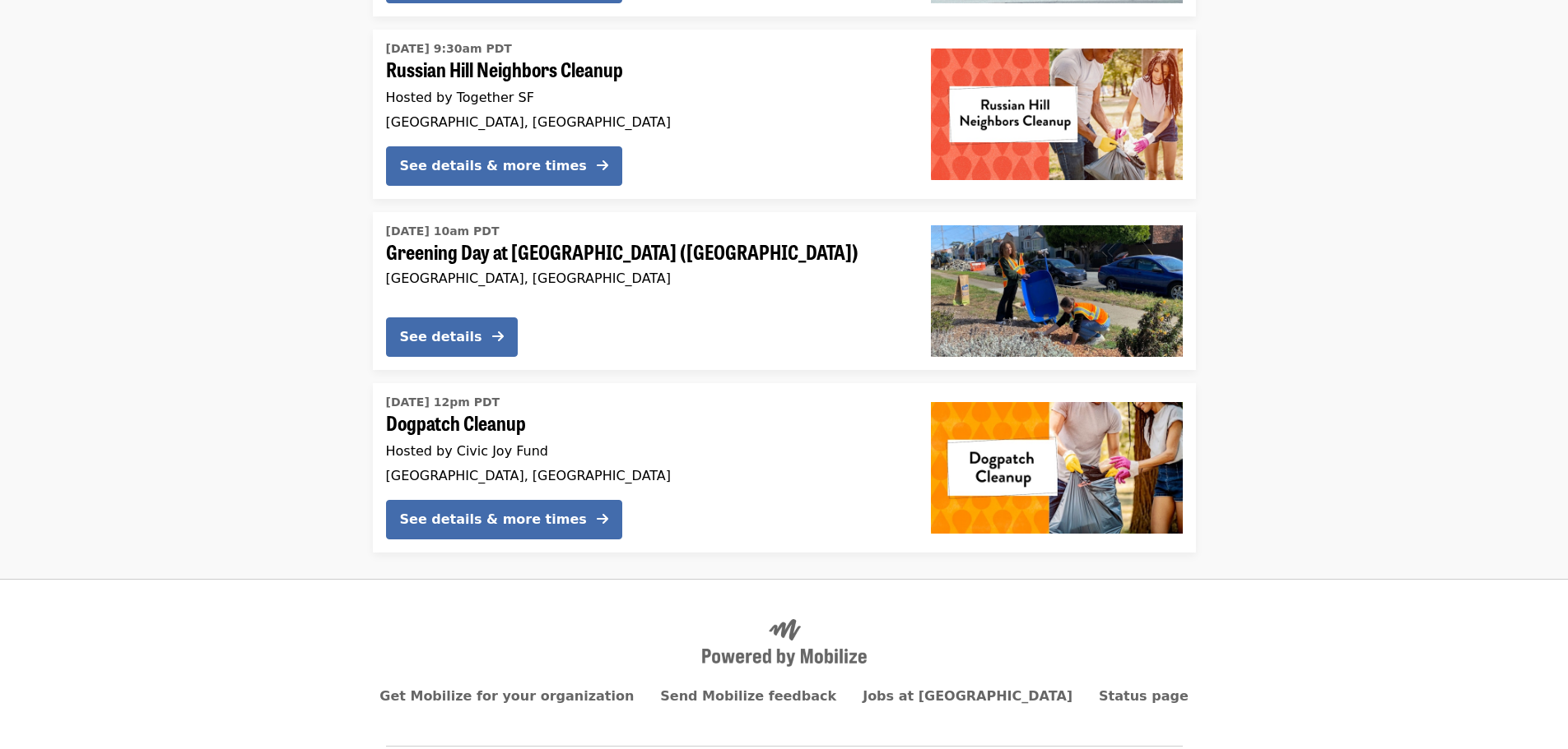
click at [549, 411] on span "Dogpatch Cleanup" at bounding box center [645, 423] width 518 height 24
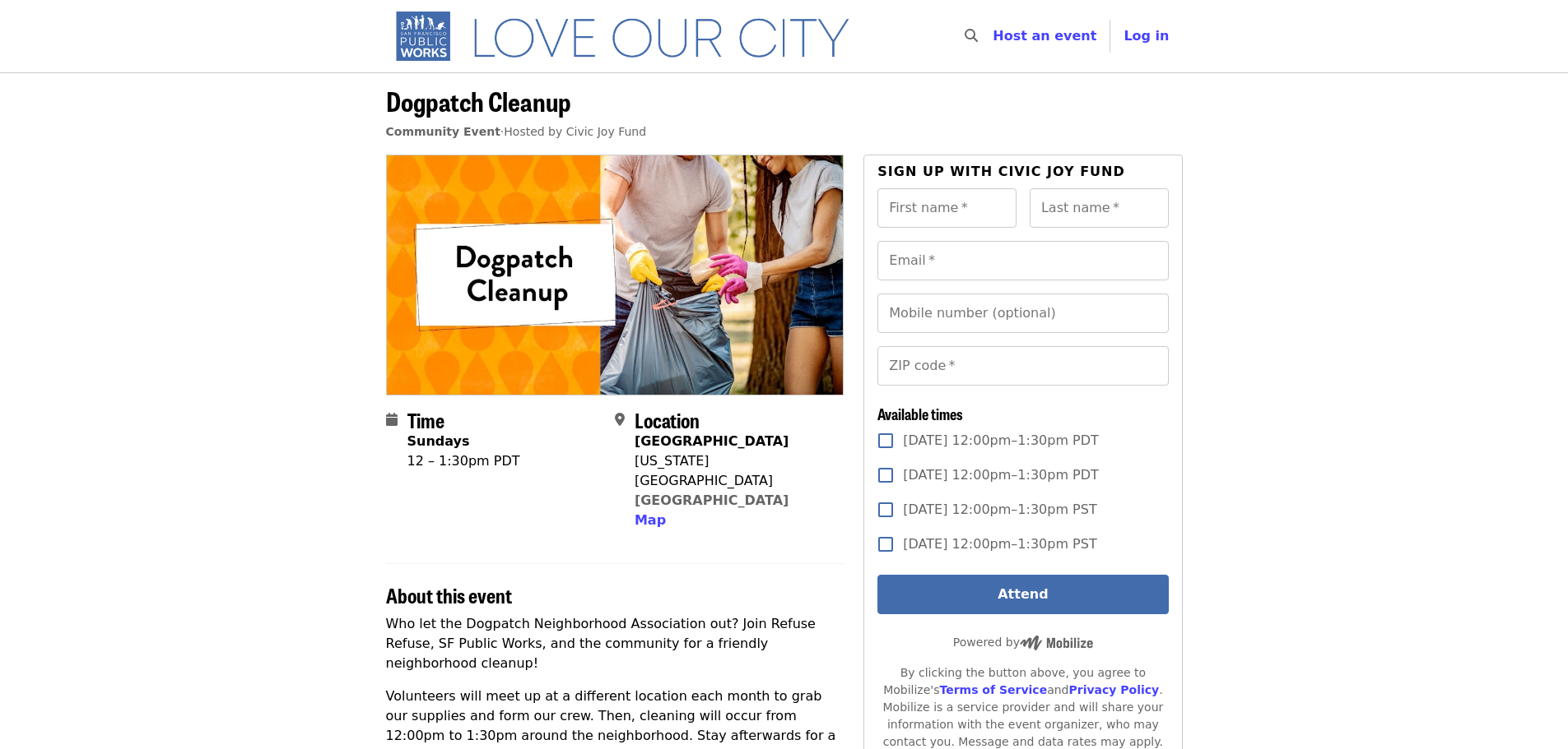
click at [480, 35] on img "Main navigation" at bounding box center [629, 36] width 488 height 53
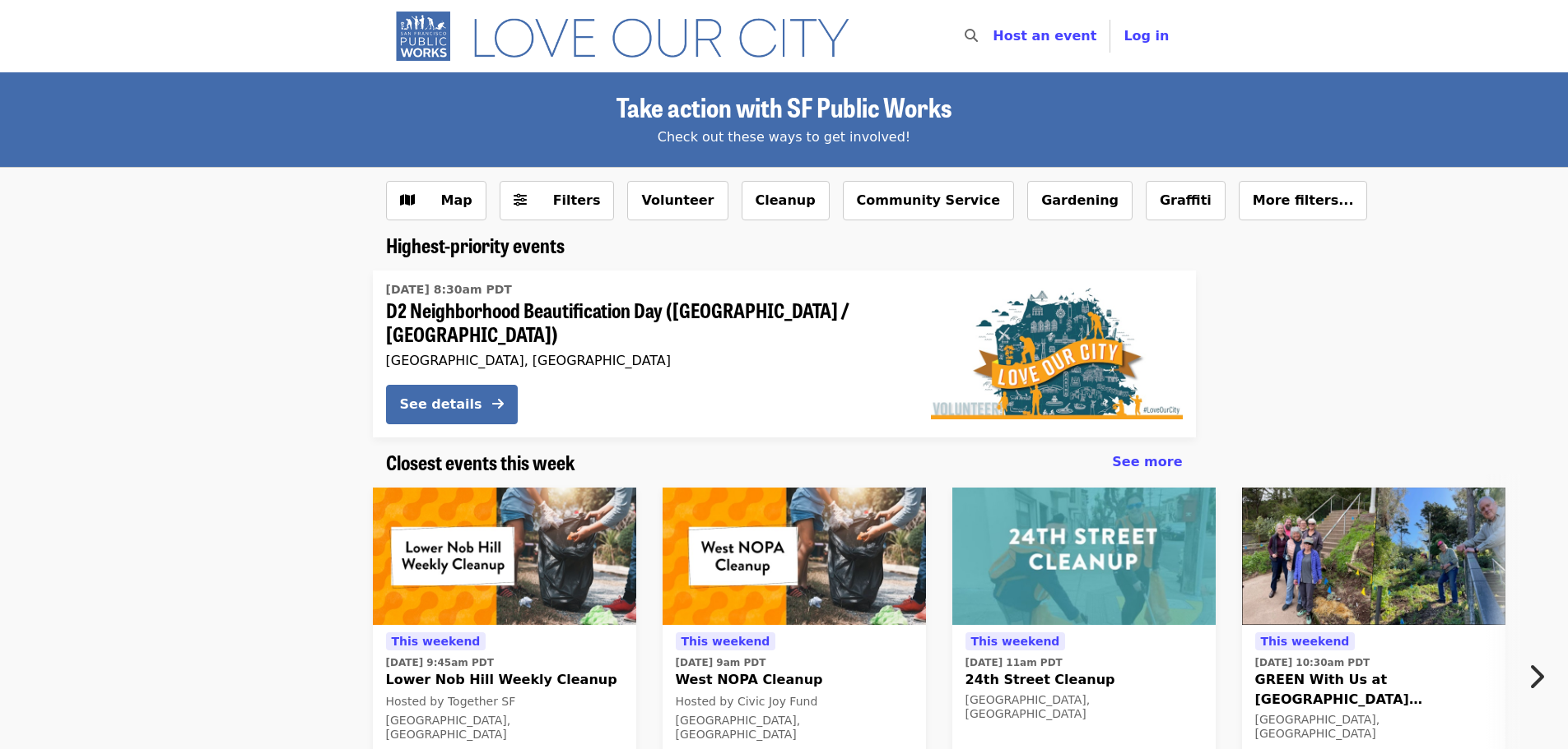
click at [567, 310] on span "D2 Neighborhood Beautification Day ([GEOGRAPHIC_DATA] / [GEOGRAPHIC_DATA])" at bounding box center [645, 322] width 518 height 47
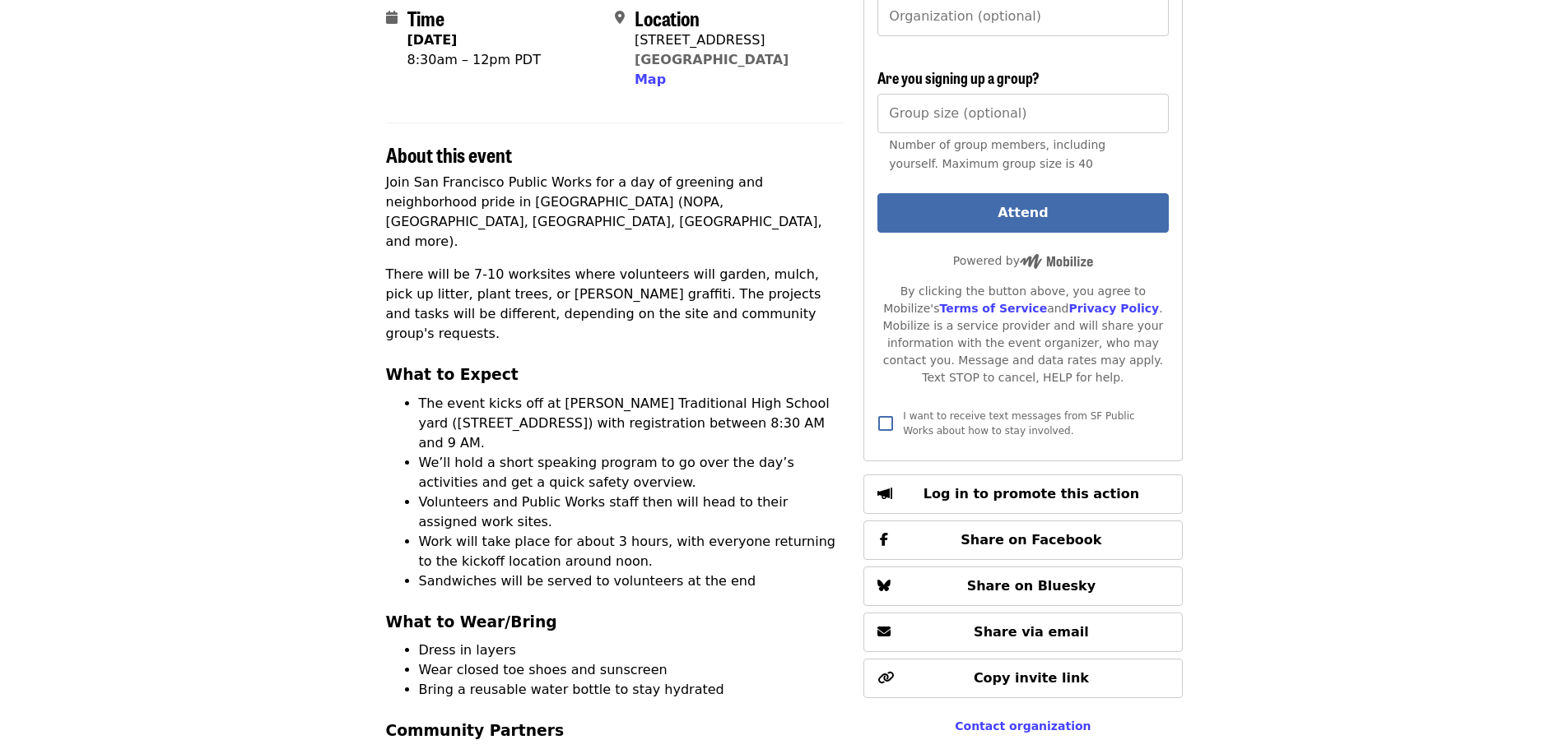
scroll to position [402, 0]
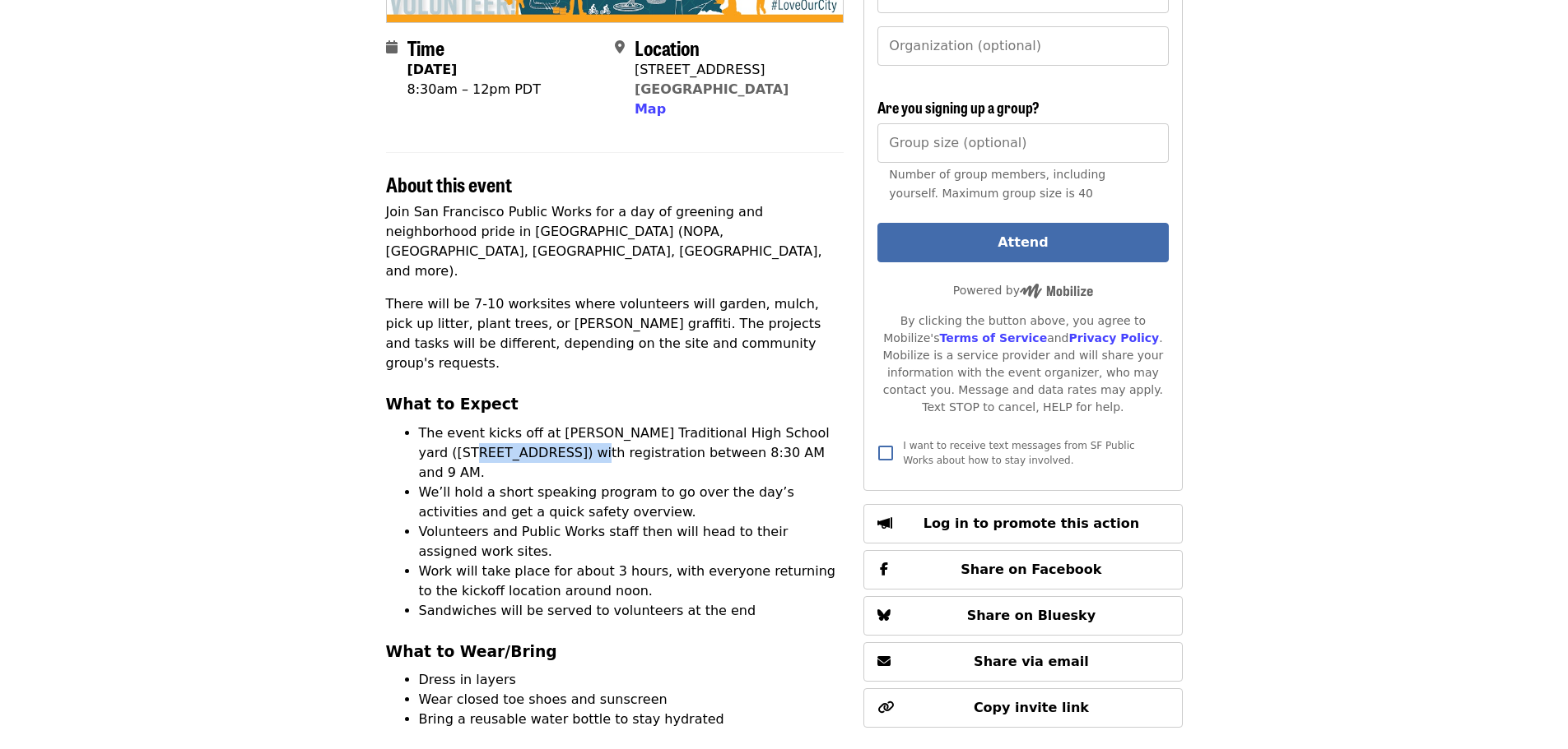
drag, startPoint x: 824, startPoint y: 343, endPoint x: 497, endPoint y: 369, distance: 328.0
click at [497, 424] on li "The event kicks off at [PERSON_NAME] Traditional High School yard ([STREET_ADDR…" at bounding box center [632, 453] width 426 height 59
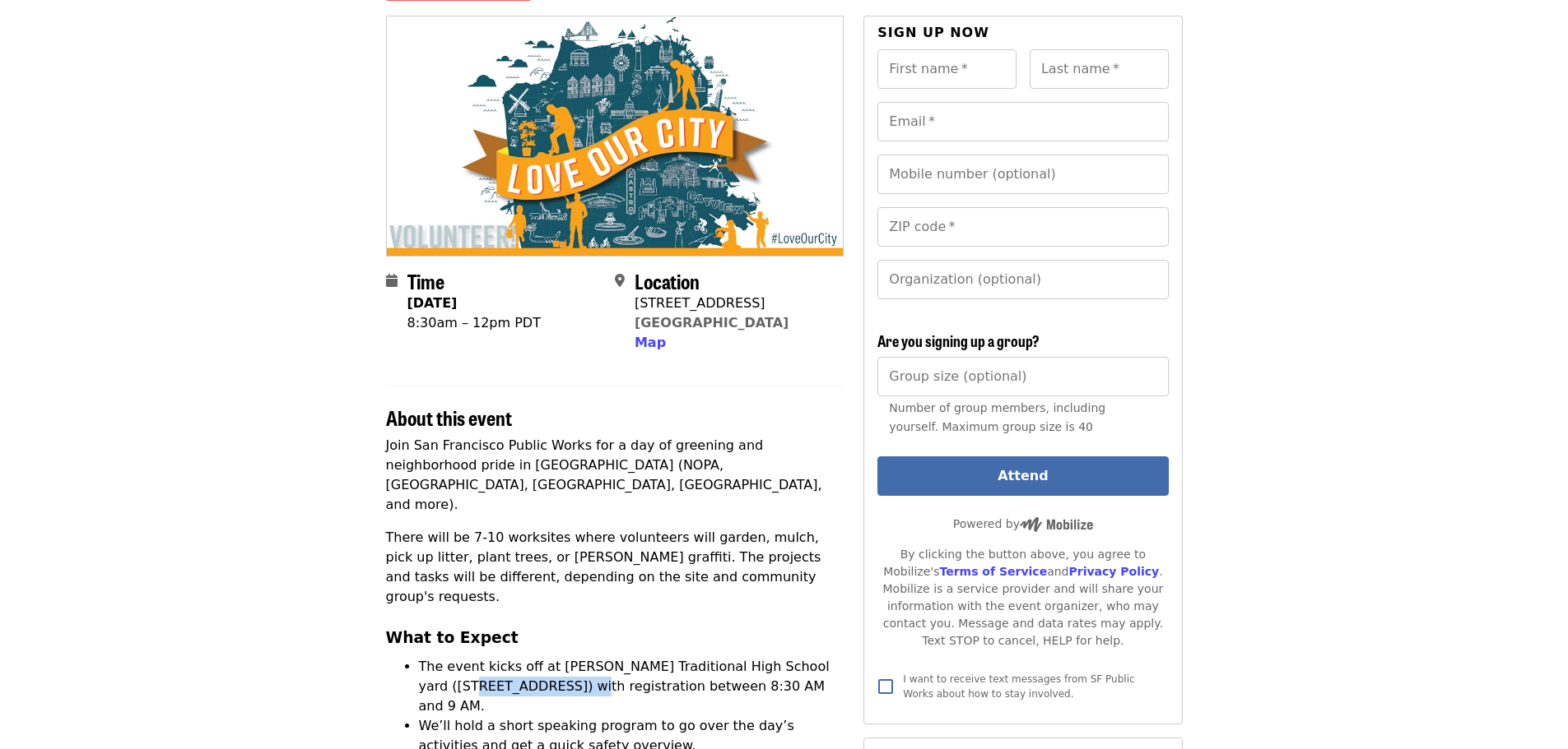
scroll to position [0, 0]
